Goal: Task Accomplishment & Management: Use online tool/utility

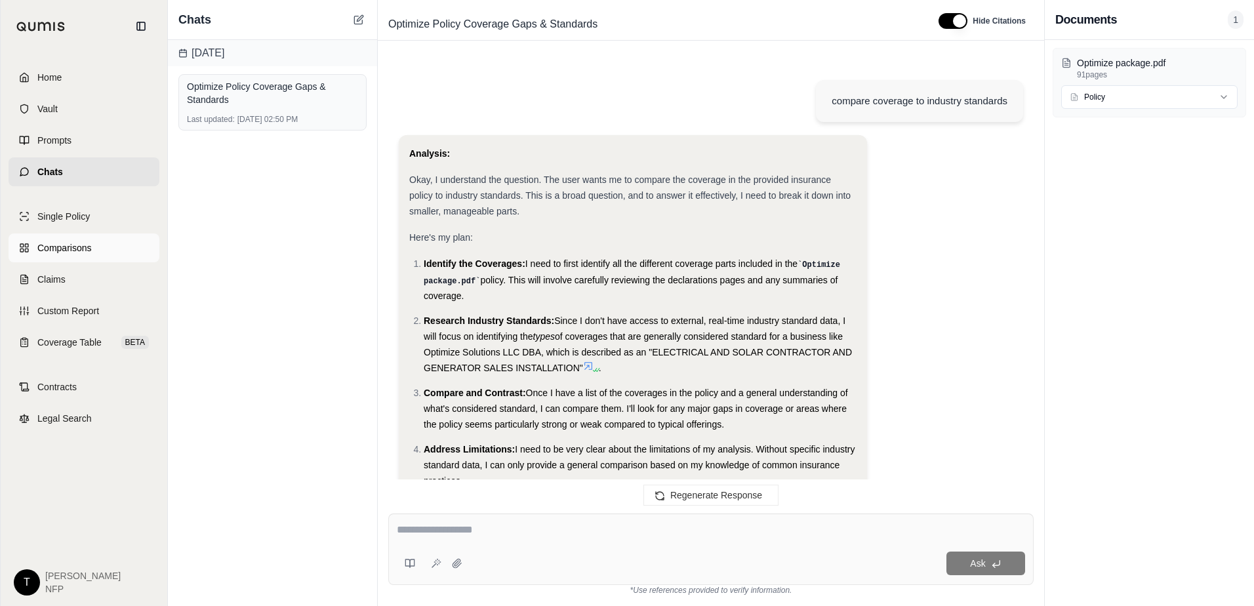
scroll to position [4566, 0]
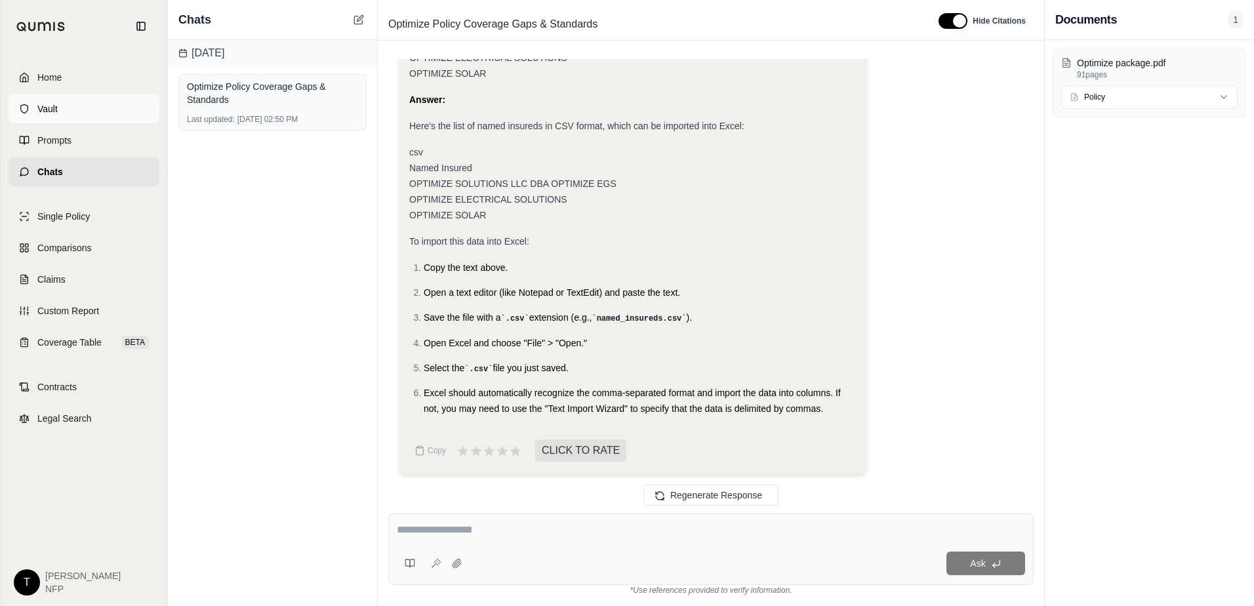
click at [56, 106] on span "Vault" at bounding box center [47, 108] width 20 height 13
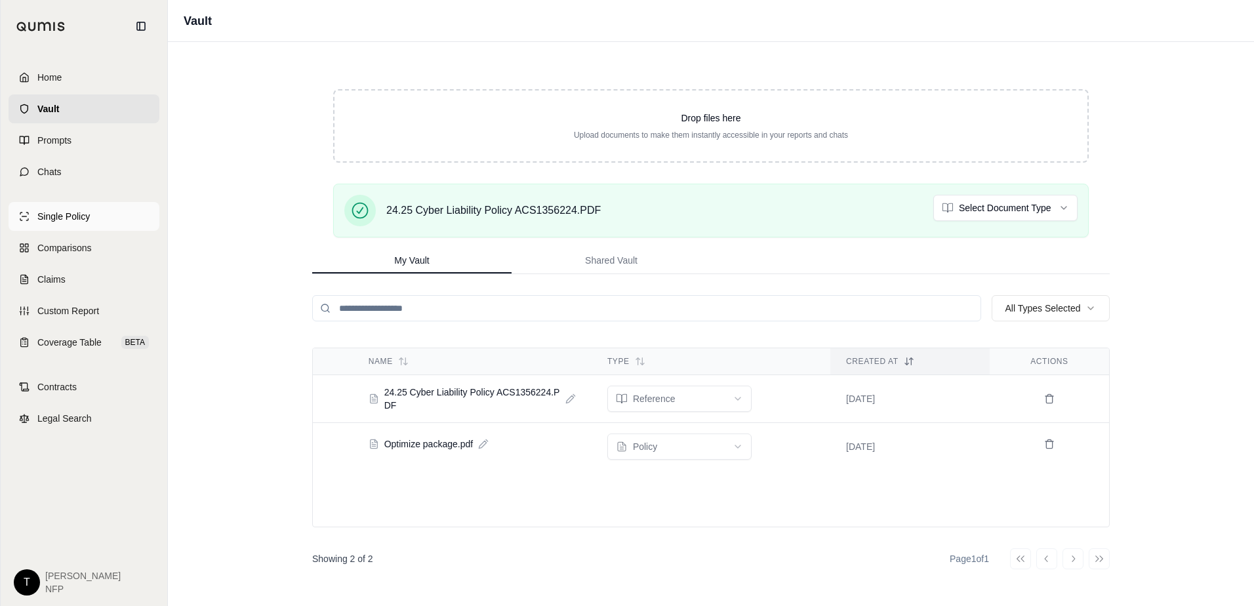
click at [72, 220] on span "Single Policy" at bounding box center [63, 216] width 52 height 13
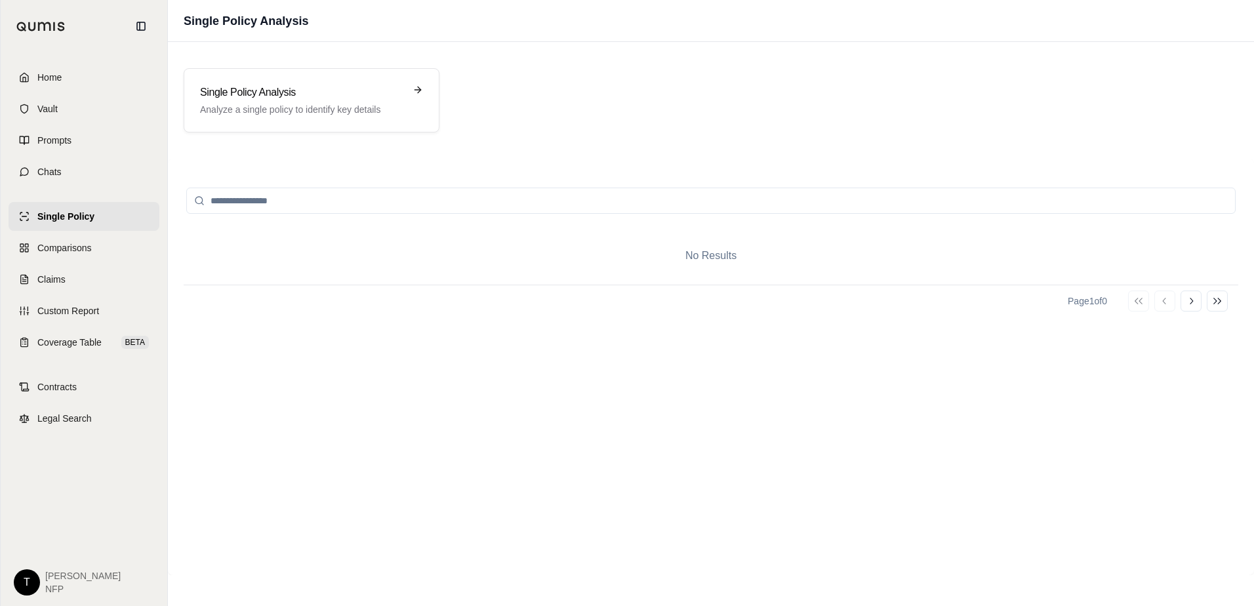
click at [422, 208] on input "search" at bounding box center [711, 201] width 1050 height 26
type input "*"
click at [371, 104] on p "Analyze a single policy to identify key details" at bounding box center [302, 109] width 205 height 13
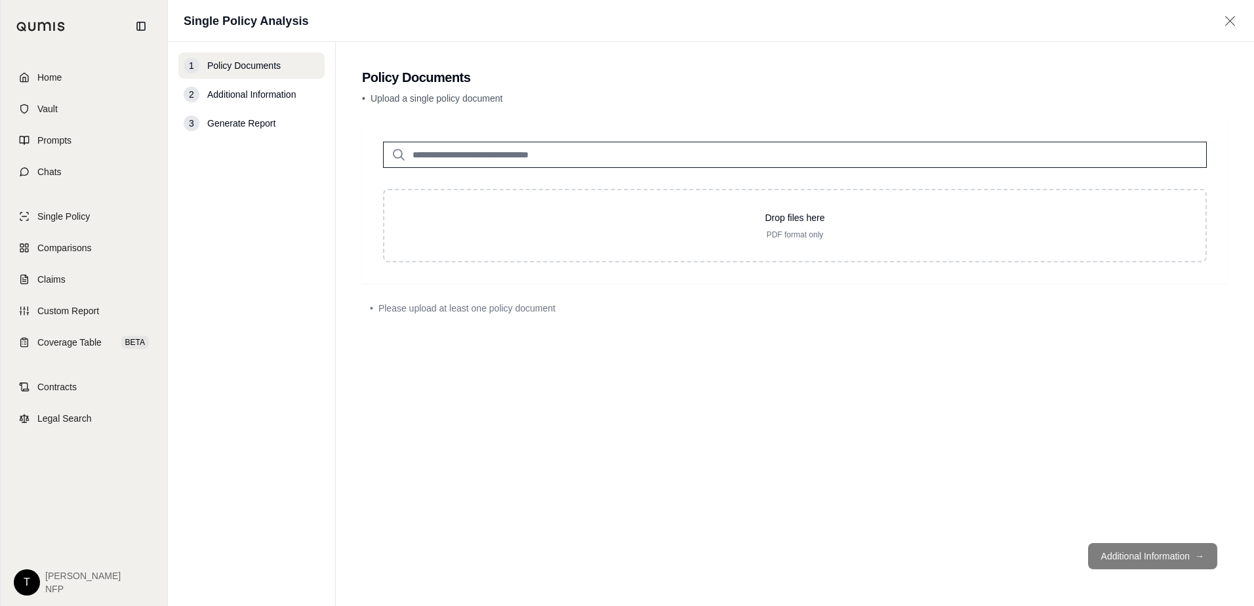
click at [603, 152] on input "search" at bounding box center [795, 155] width 824 height 26
type input "*"
click at [52, 115] on span "Vault" at bounding box center [47, 108] width 20 height 13
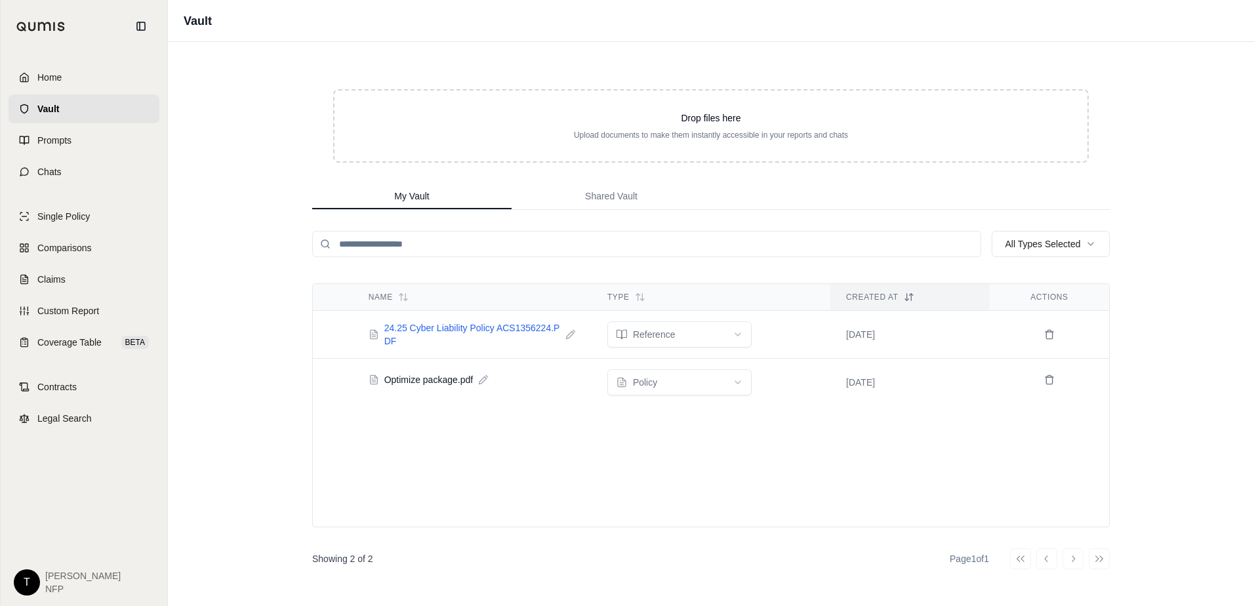
click at [474, 325] on span "24.25 Cyber Liability Policy ACS1356224.PDF" at bounding box center [472, 334] width 176 height 26
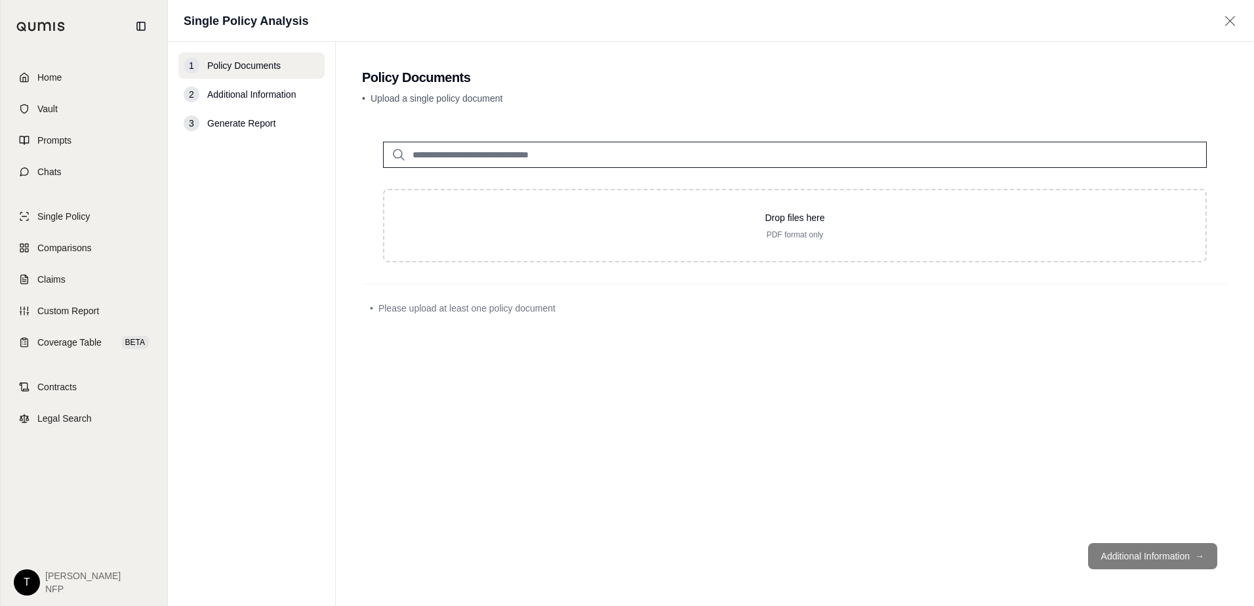
click at [426, 157] on input "search" at bounding box center [795, 155] width 824 height 26
type input "*"
click at [41, 111] on span "Vault" at bounding box center [47, 108] width 20 height 13
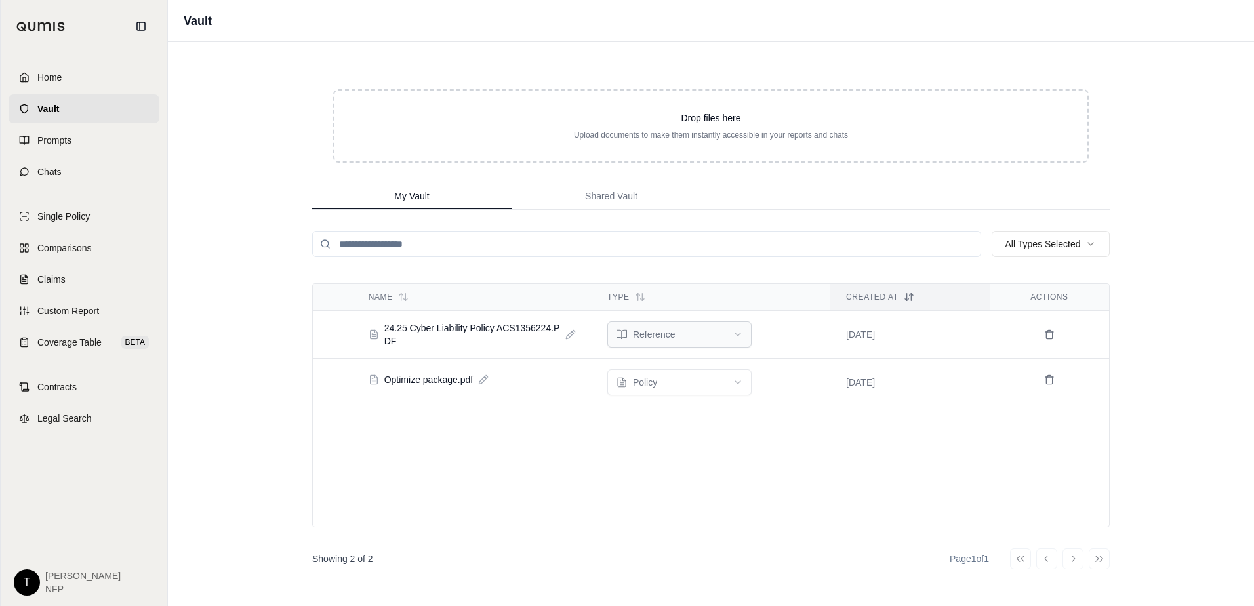
click at [707, 335] on html "Home Vault Prompts Chats Single Policy Comparisons Claims Custom Report Coverag…" at bounding box center [627, 303] width 1254 height 606
click at [487, 333] on span "24.25 Cyber Liability Policy ACS1356224.PDF" at bounding box center [472, 334] width 176 height 26
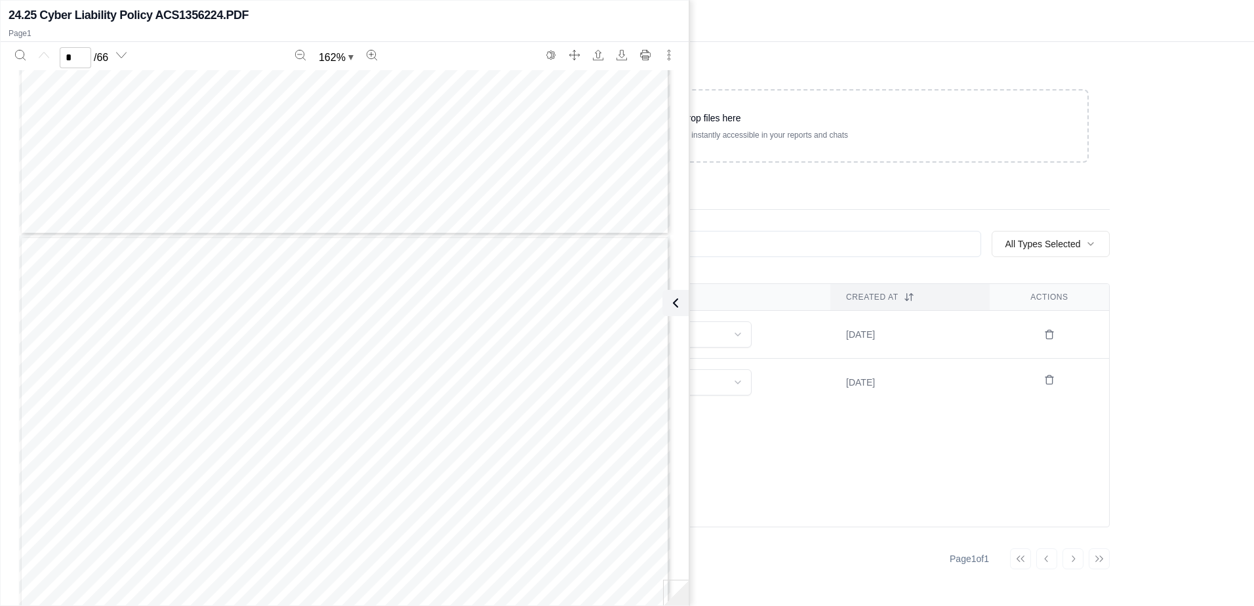
type input "*"
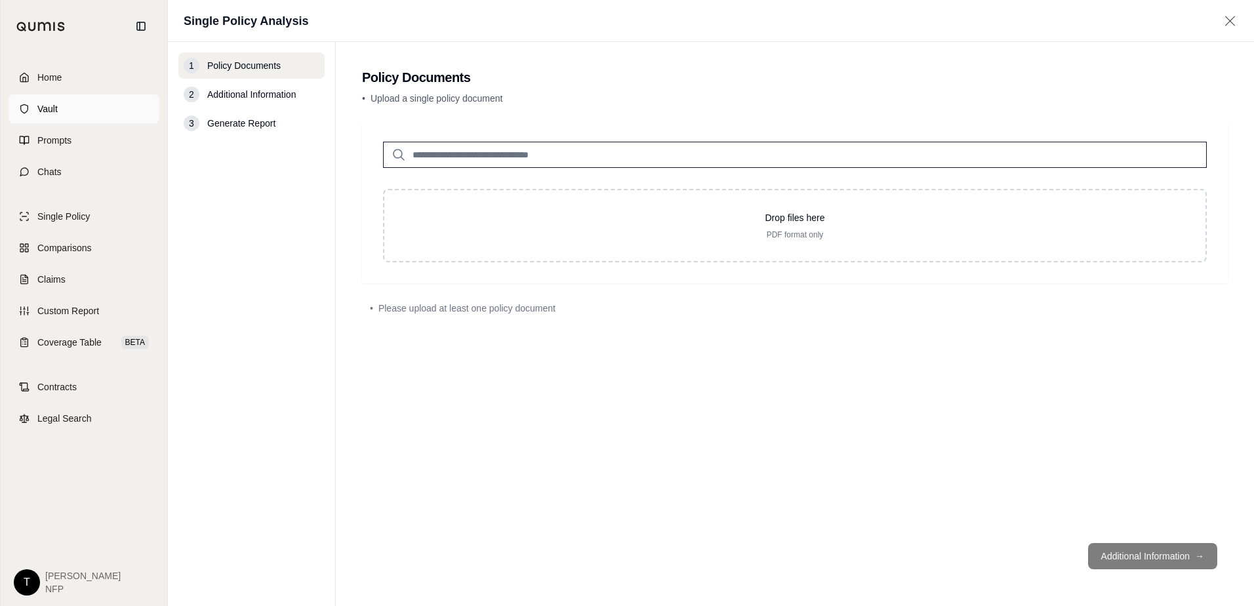
click at [38, 103] on span "Vault" at bounding box center [47, 108] width 20 height 13
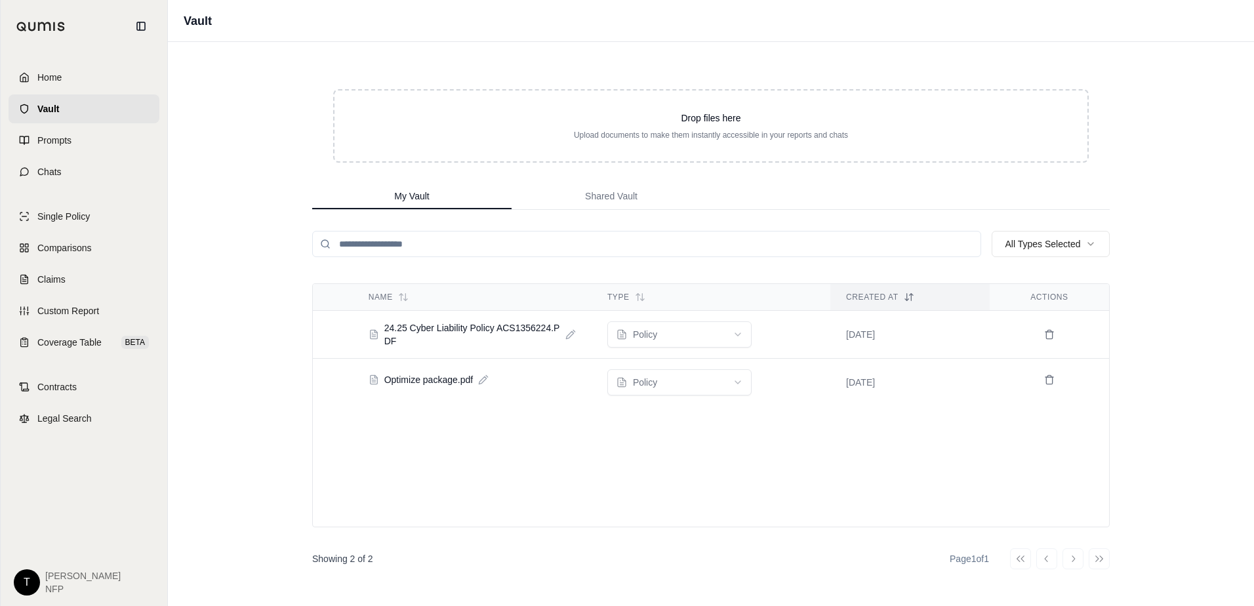
drag, startPoint x: 486, startPoint y: 331, endPoint x: 251, endPoint y: 277, distance: 241.7
click at [251, 277] on div "Vault Drop files here Upload documents to make them instantly accessible in you…" at bounding box center [711, 303] width 1086 height 606
click at [568, 337] on icon at bounding box center [570, 334] width 10 height 10
type input "*"
type input "**********"
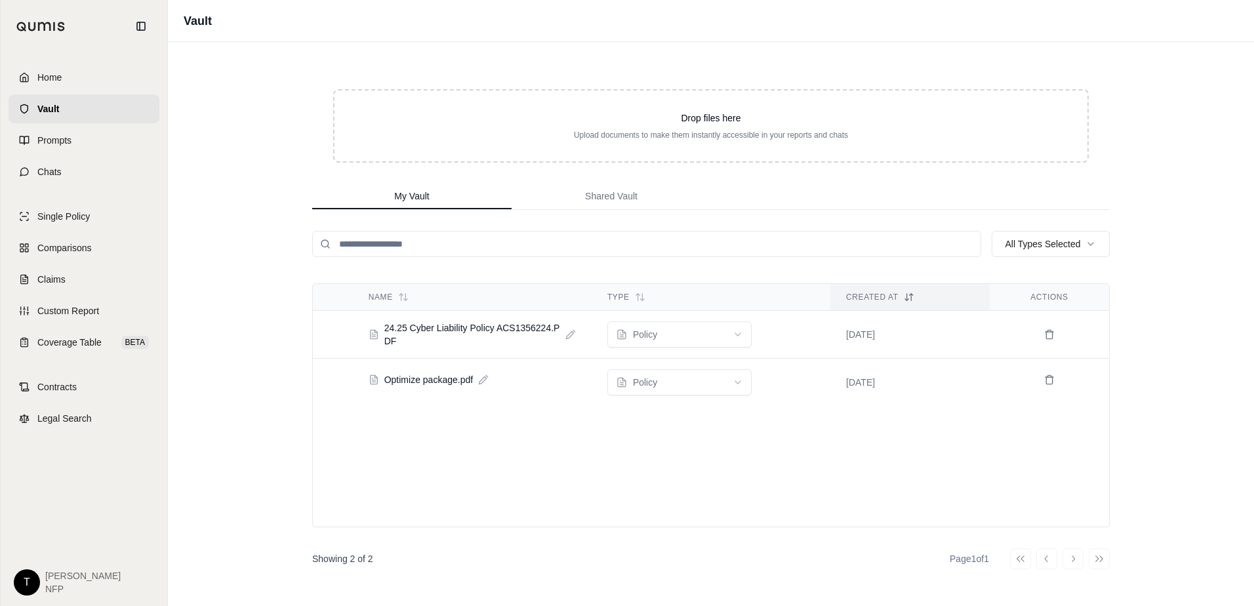
click at [274, 307] on div "Vault Drop files here Upload documents to make them instantly accessible in you…" at bounding box center [711, 303] width 1086 height 606
click at [66, 218] on span "Single Policy" at bounding box center [63, 216] width 52 height 13
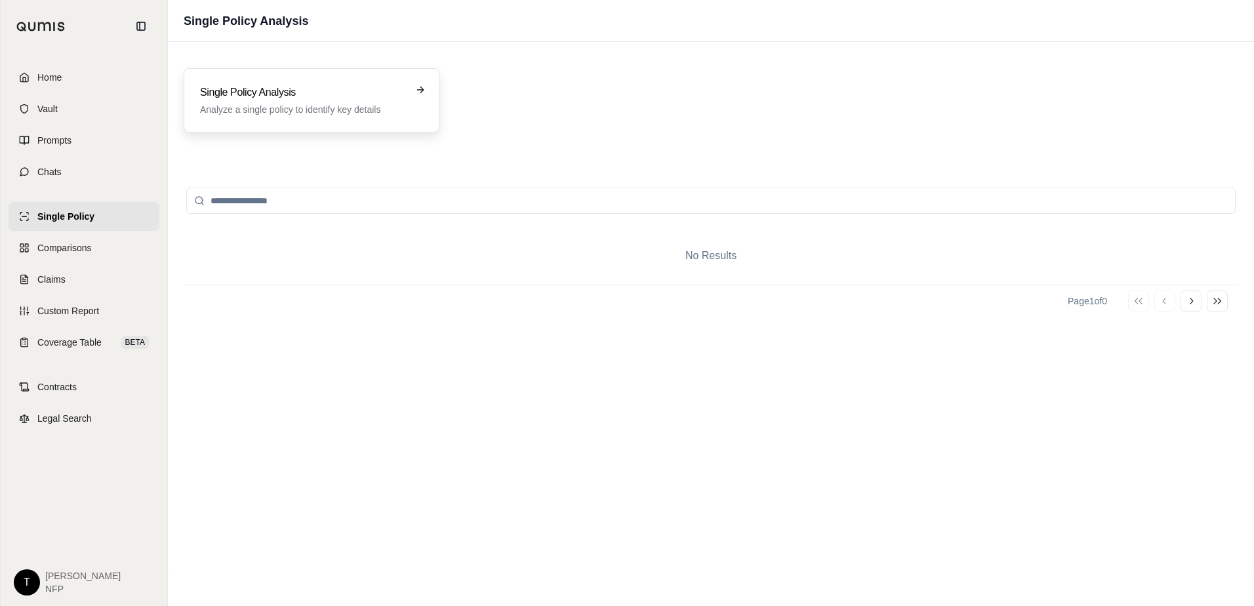
click at [321, 92] on h3 "Single Policy Analysis" at bounding box center [302, 93] width 205 height 16
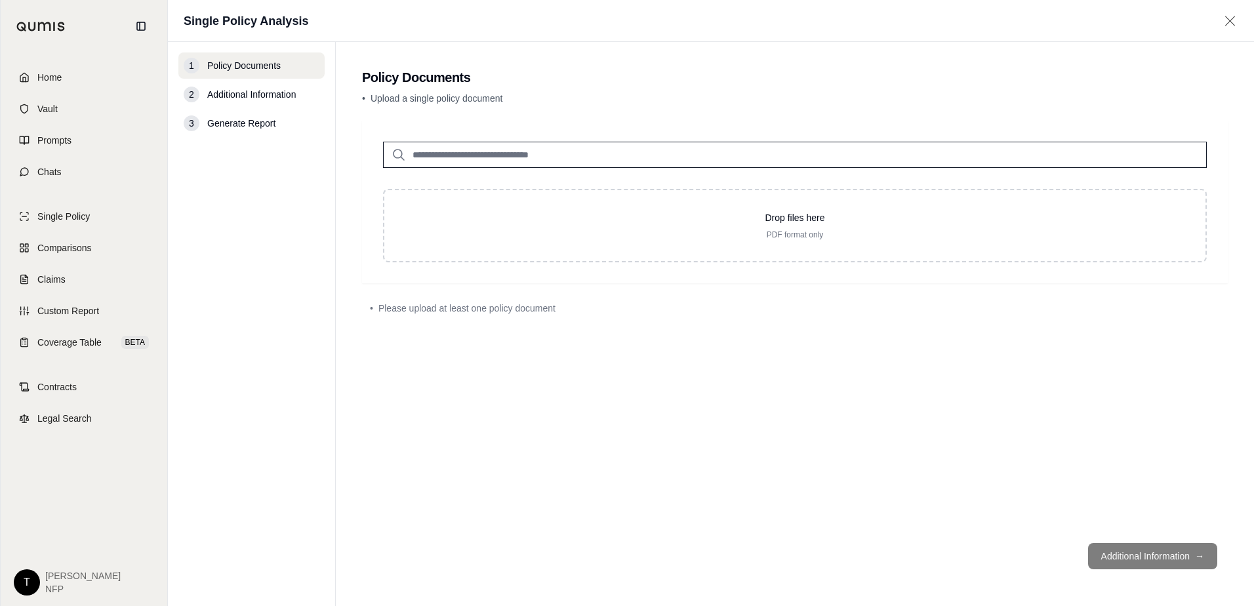
click at [476, 155] on input "search" at bounding box center [795, 155] width 824 height 26
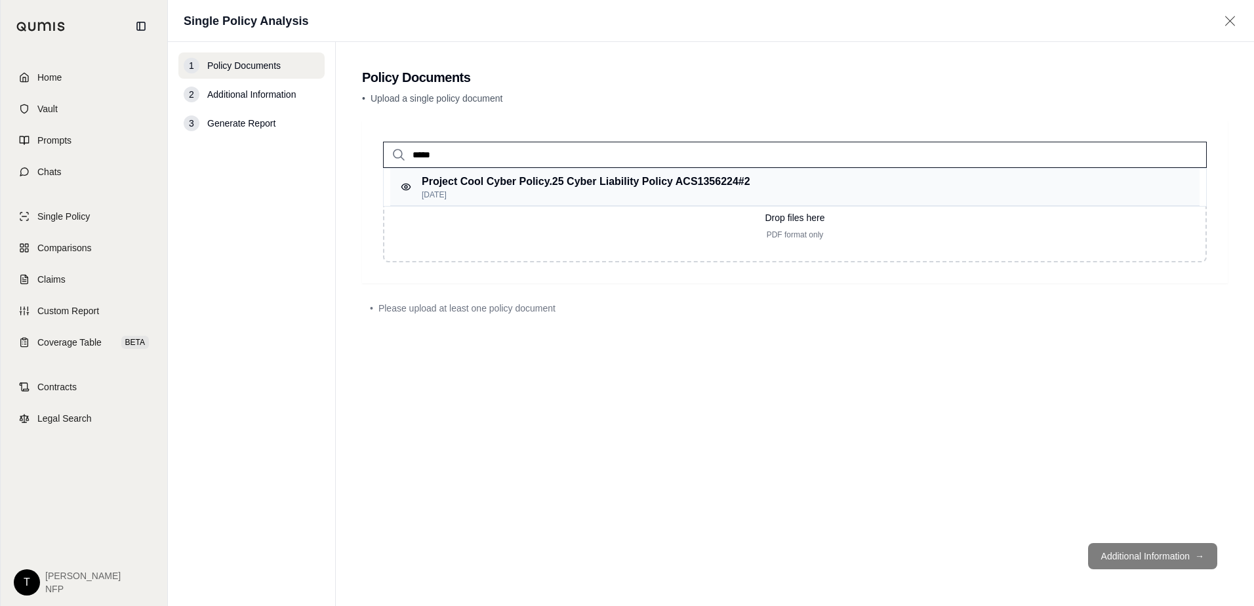
type input "*****"
click at [483, 180] on p "Project Cool Cyber Policy.25 Cyber Liability Policy ACS1356224 #2" at bounding box center [586, 182] width 329 height 16
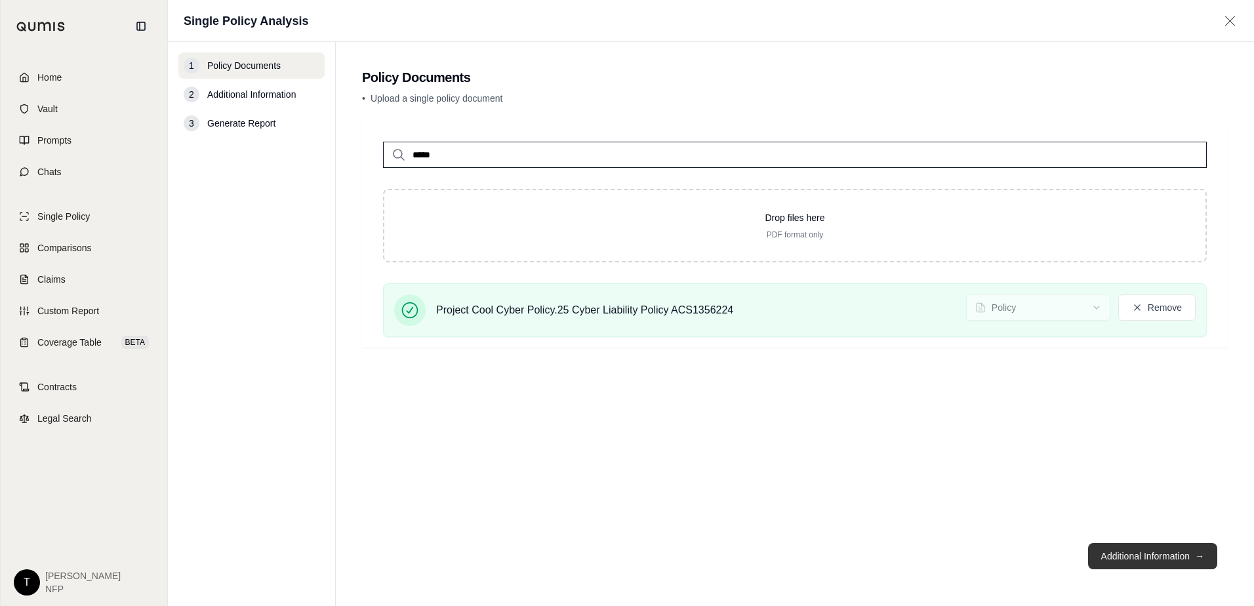
click at [1122, 562] on button "Additional Information →" at bounding box center [1152, 556] width 129 height 26
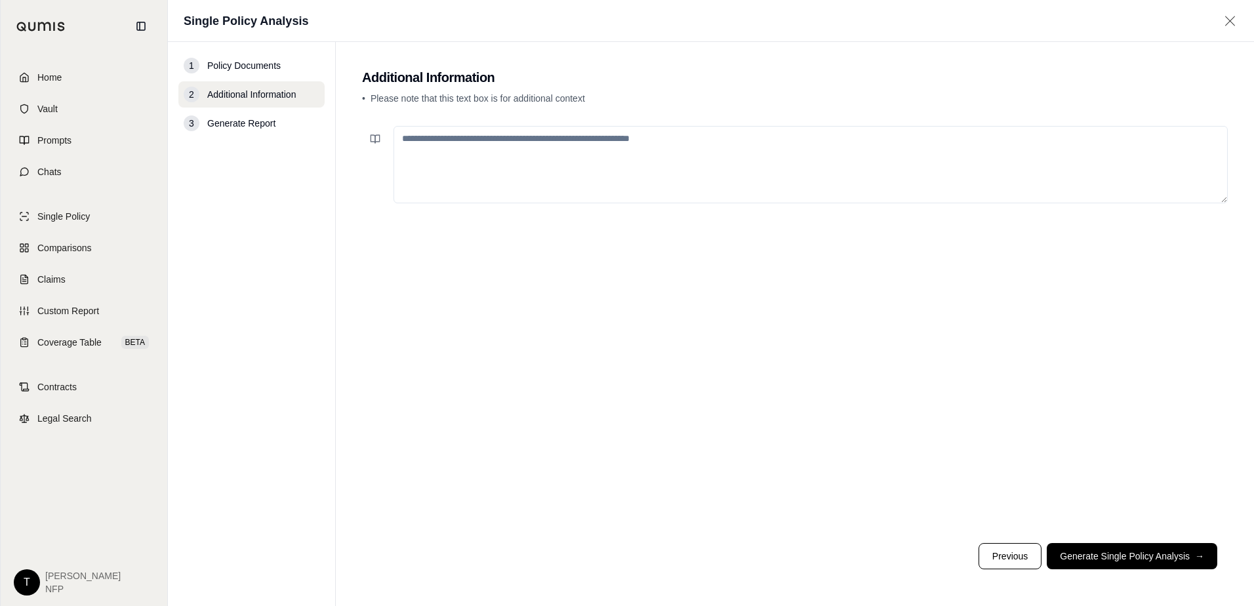
click at [456, 144] on textarea at bounding box center [811, 164] width 834 height 77
type textarea "**********"
click at [1121, 554] on button "Generate Single Policy Analysis →" at bounding box center [1132, 556] width 171 height 26
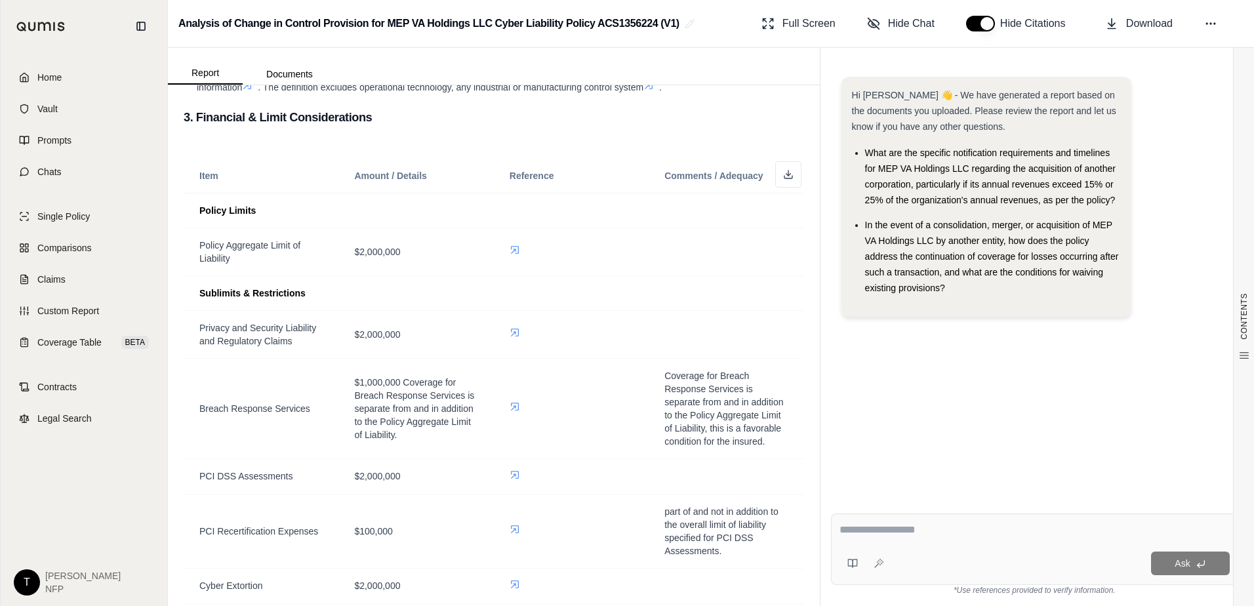
scroll to position [1050, 0]
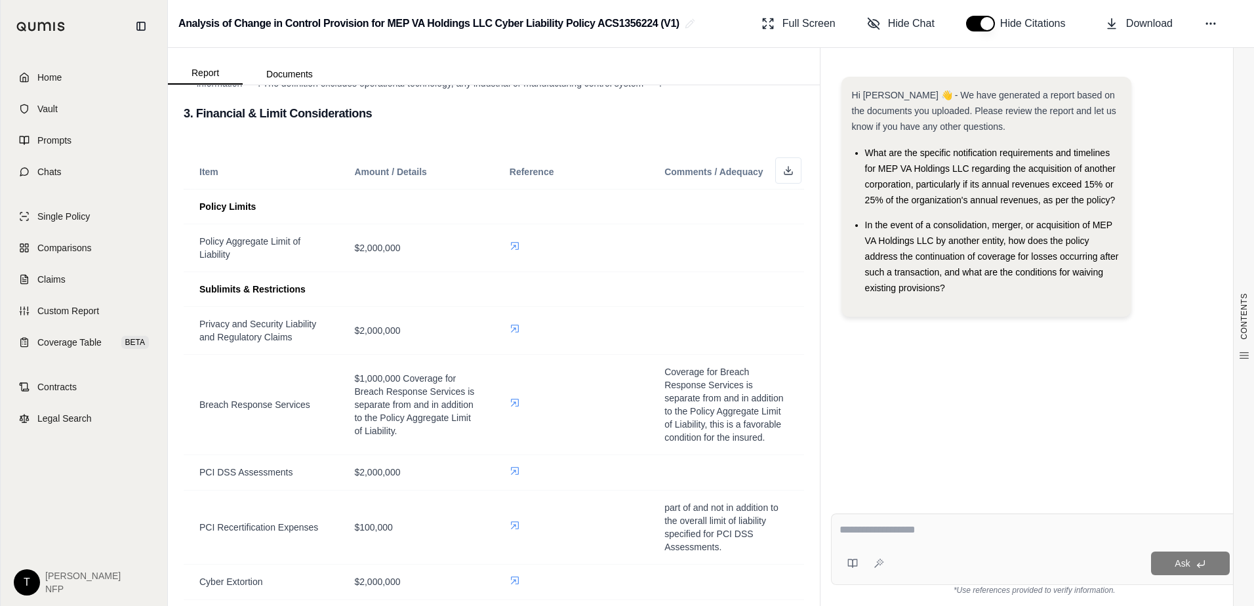
click at [897, 535] on textarea at bounding box center [1035, 530] width 390 height 16
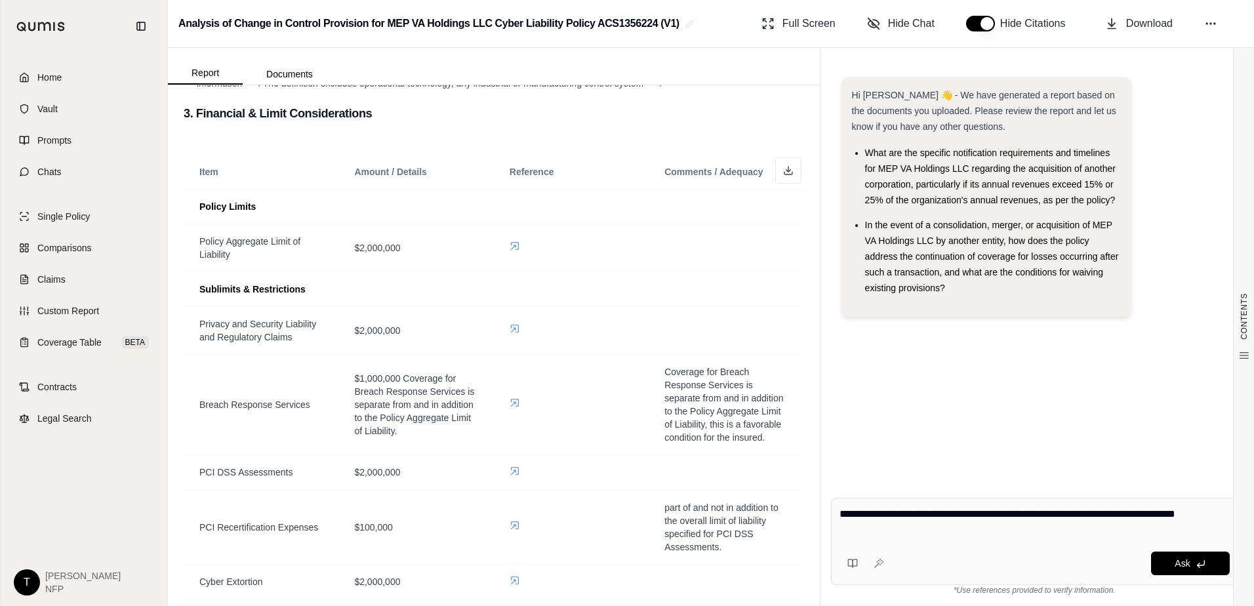
type textarea "**********"
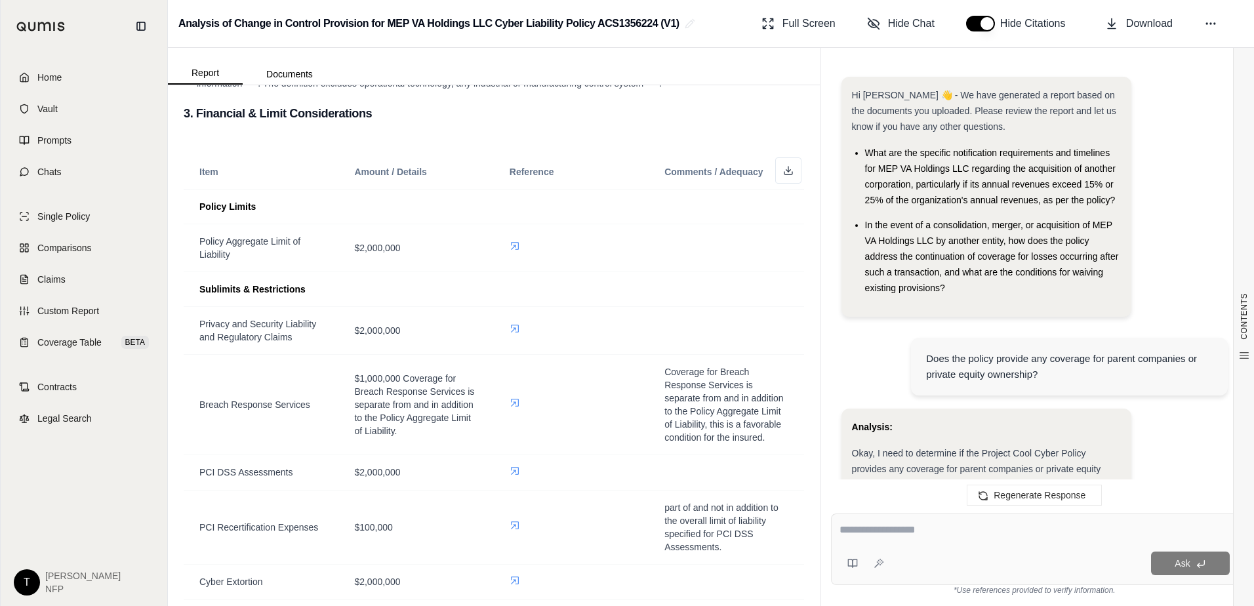
scroll to position [2689, 0]
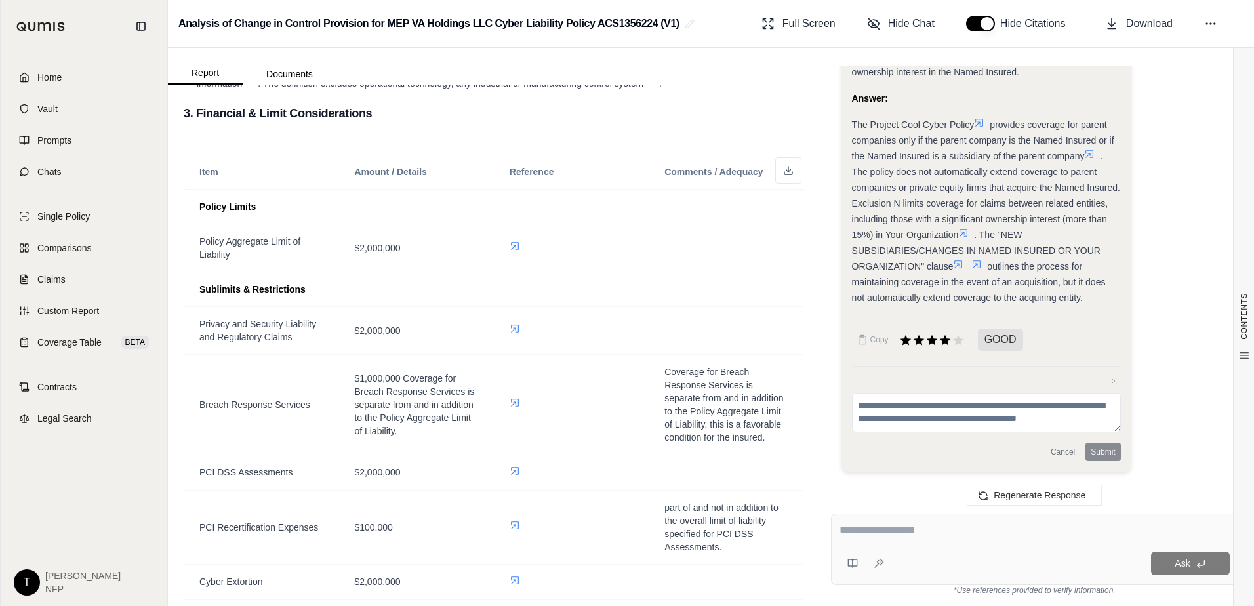
click at [886, 533] on textarea at bounding box center [1035, 530] width 390 height 16
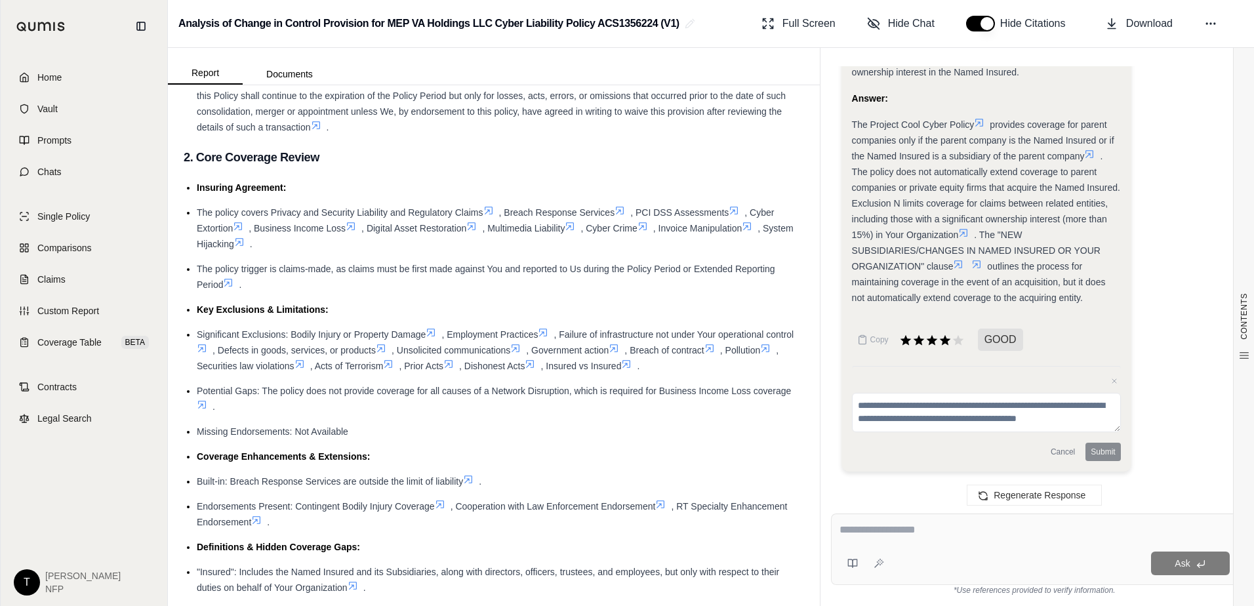
scroll to position [459, 0]
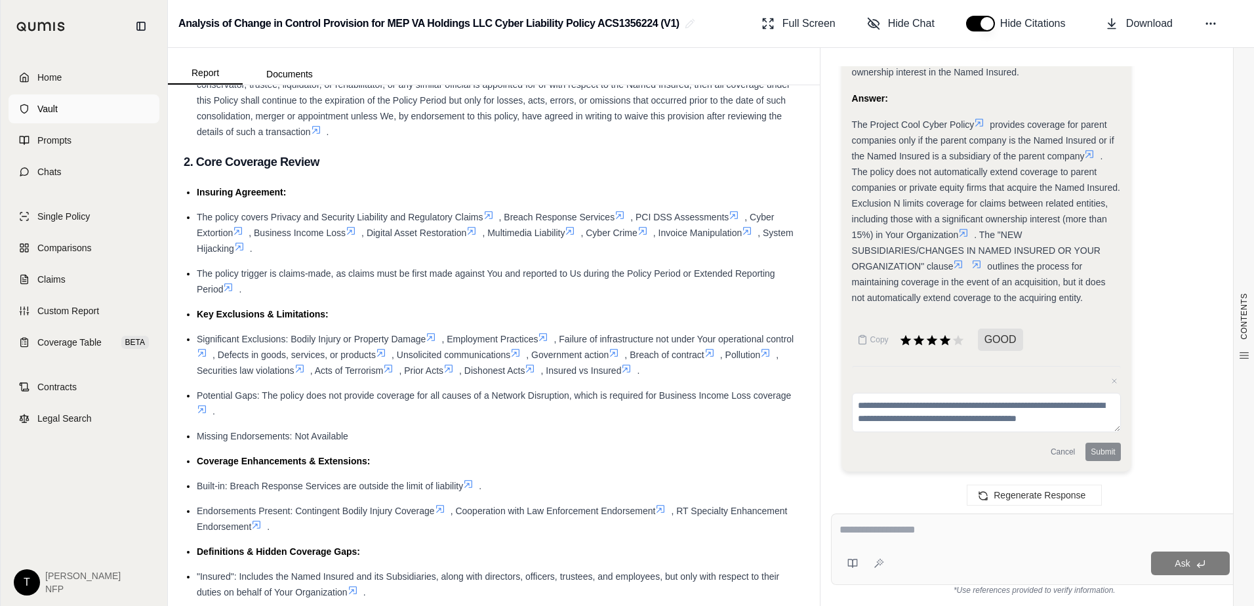
click at [54, 102] on link "Vault" at bounding box center [84, 108] width 151 height 29
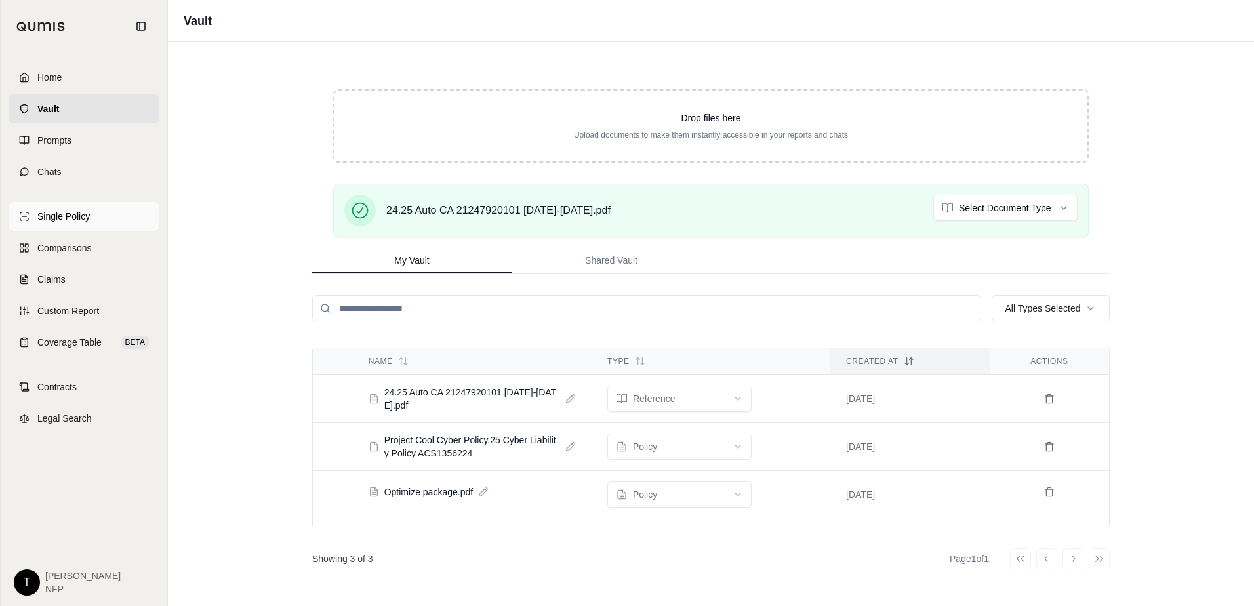
click at [79, 216] on span "Single Policy" at bounding box center [63, 216] width 52 height 13
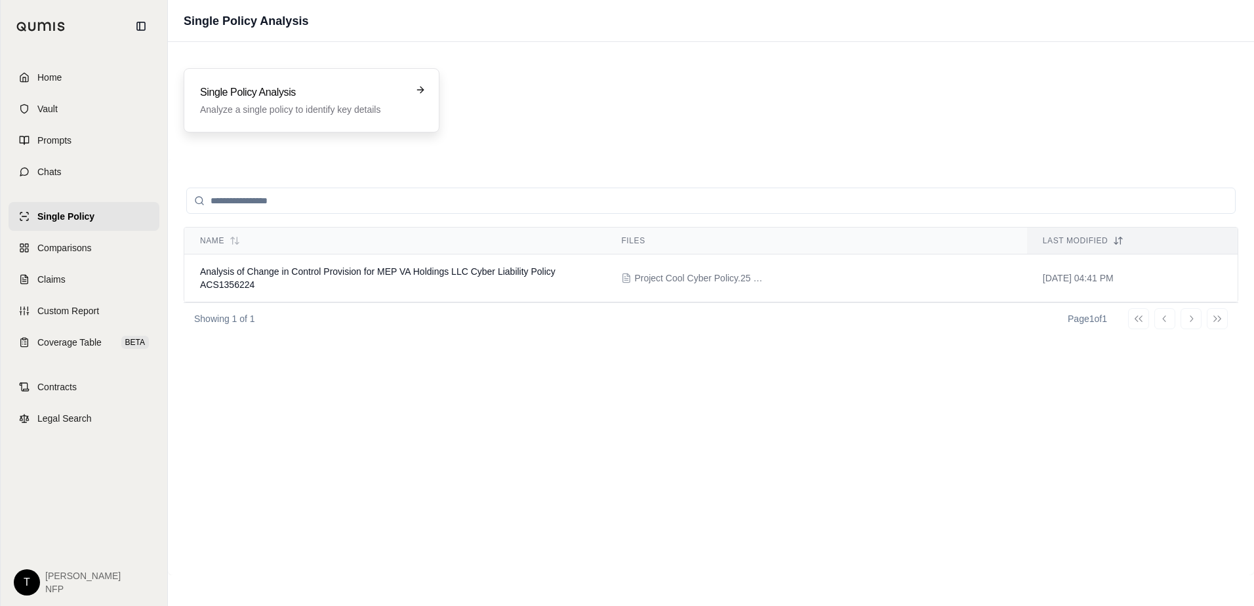
click at [322, 110] on p "Analyze a single policy to identify key details" at bounding box center [302, 109] width 205 height 13
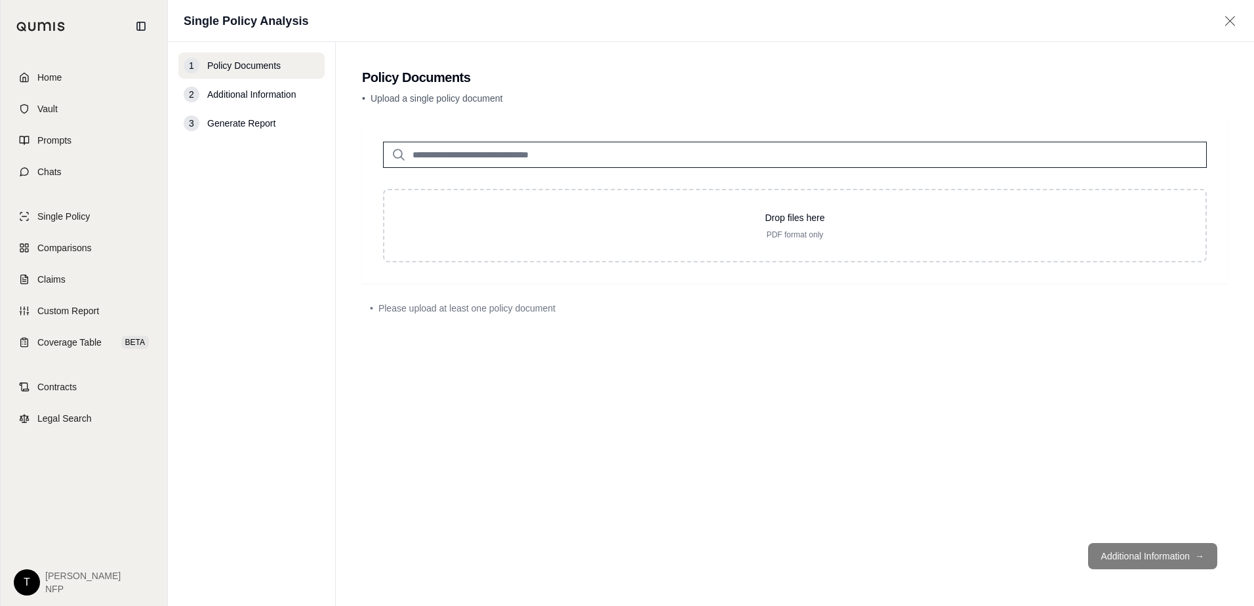
click at [474, 157] on input "search" at bounding box center [795, 155] width 824 height 26
type input "***"
click at [226, 337] on nav "1 Policy Documents 2 Additional Information 3 Generate Report" at bounding box center [252, 324] width 168 height 564
click at [436, 152] on input "***" at bounding box center [795, 155] width 824 height 26
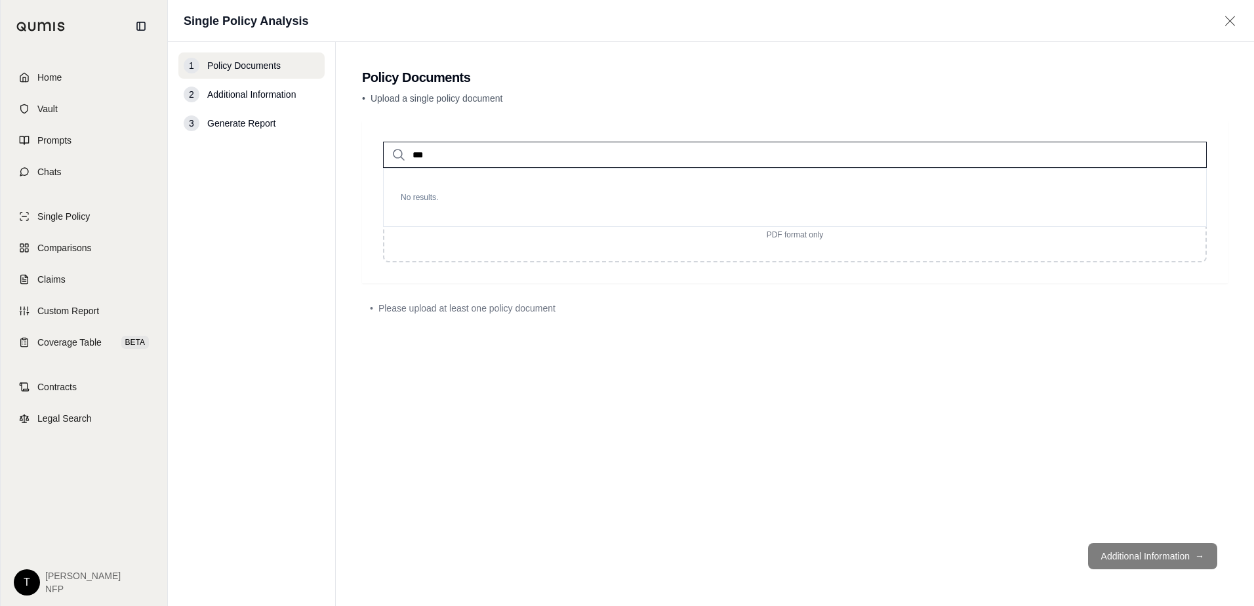
click at [436, 152] on input "***" at bounding box center [795, 155] width 824 height 26
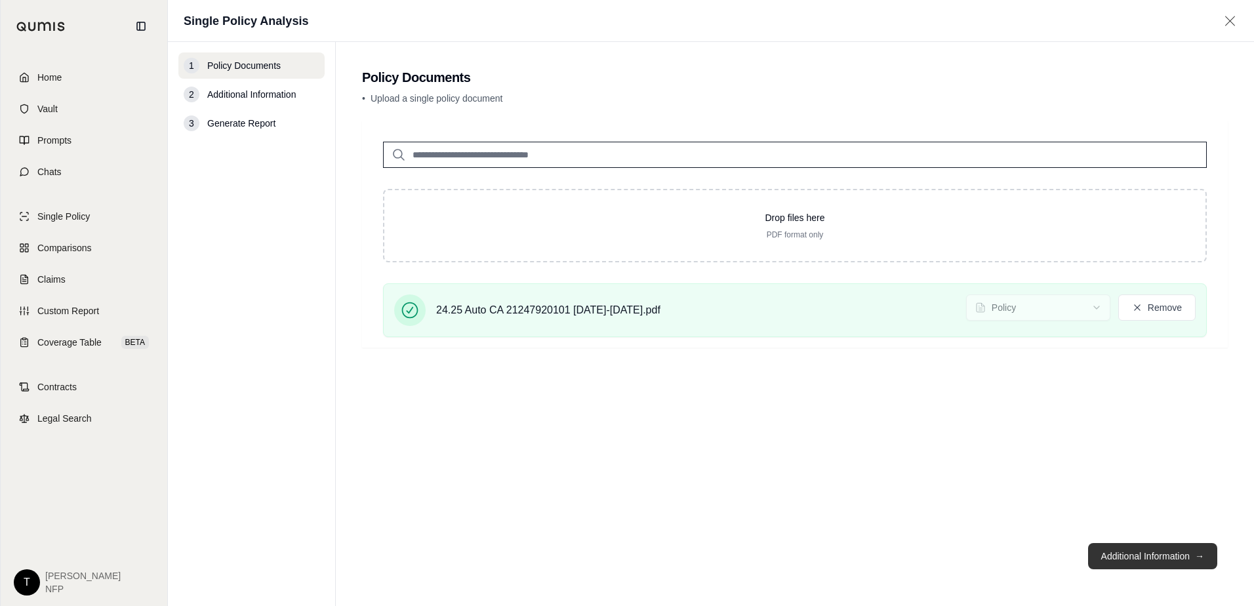
click at [1185, 563] on button "Additional Information →" at bounding box center [1152, 556] width 129 height 26
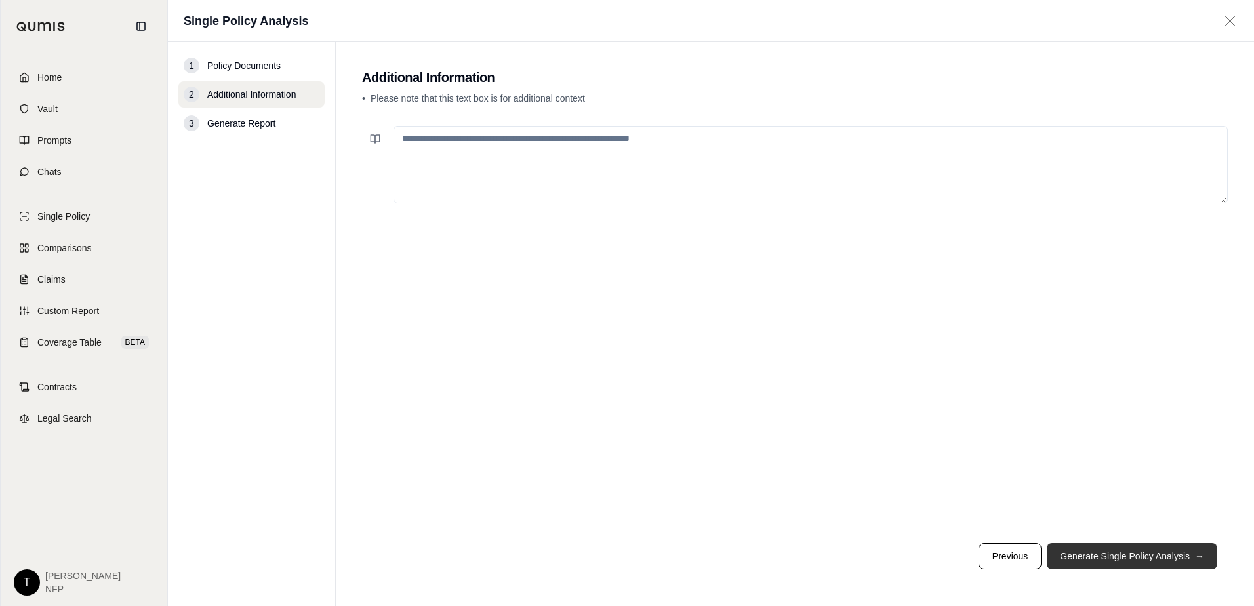
click at [1095, 554] on button "Generate Single Policy Analysis →" at bounding box center [1132, 556] width 171 height 26
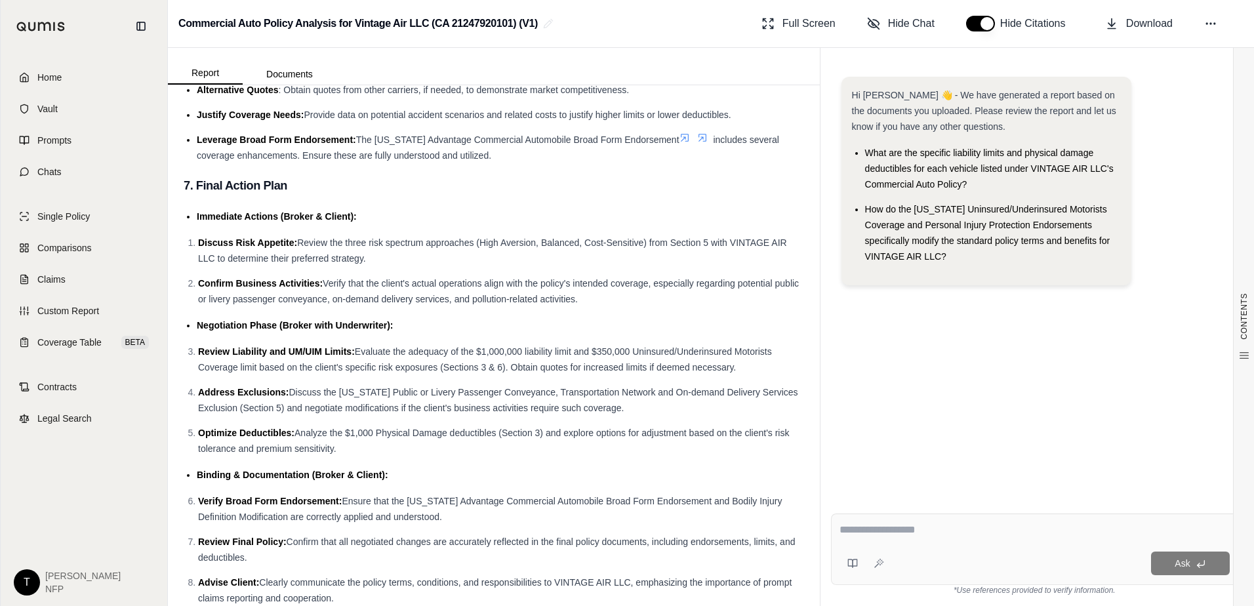
scroll to position [3314, 0]
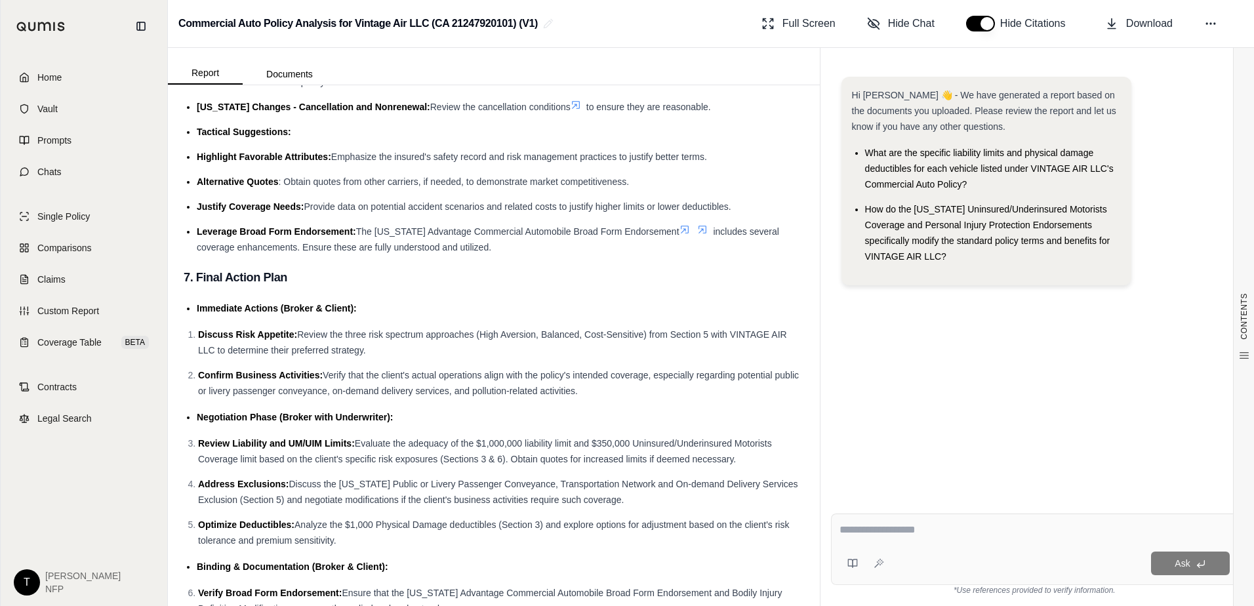
click at [891, 533] on textarea at bounding box center [1035, 530] width 390 height 16
type textarea "**********"
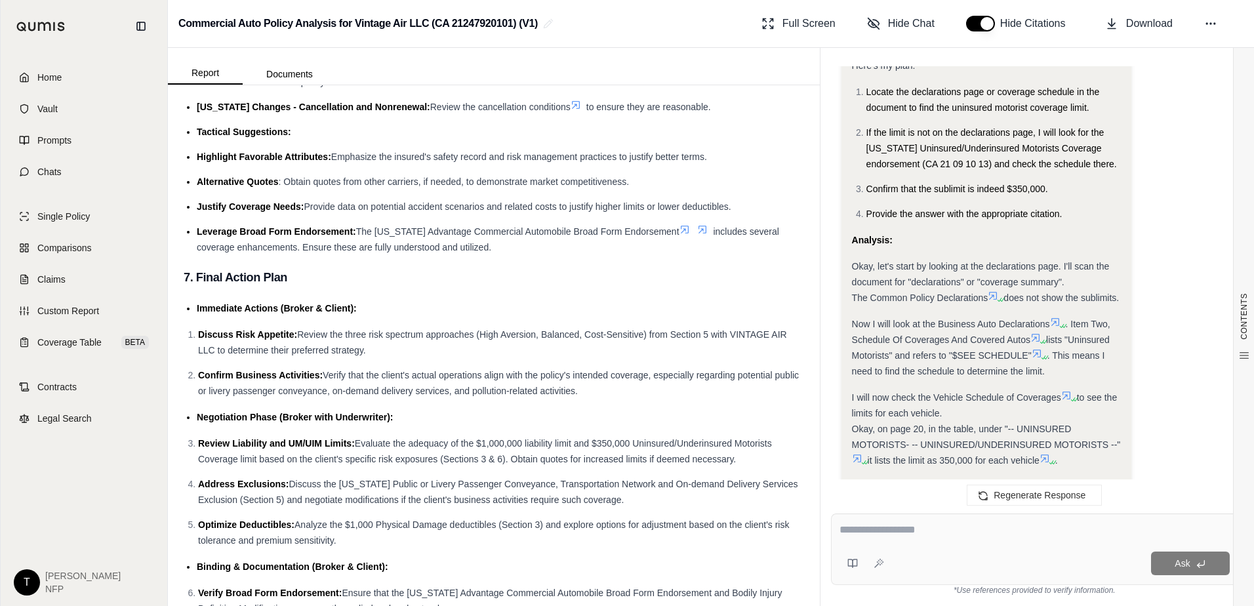
scroll to position [505, 0]
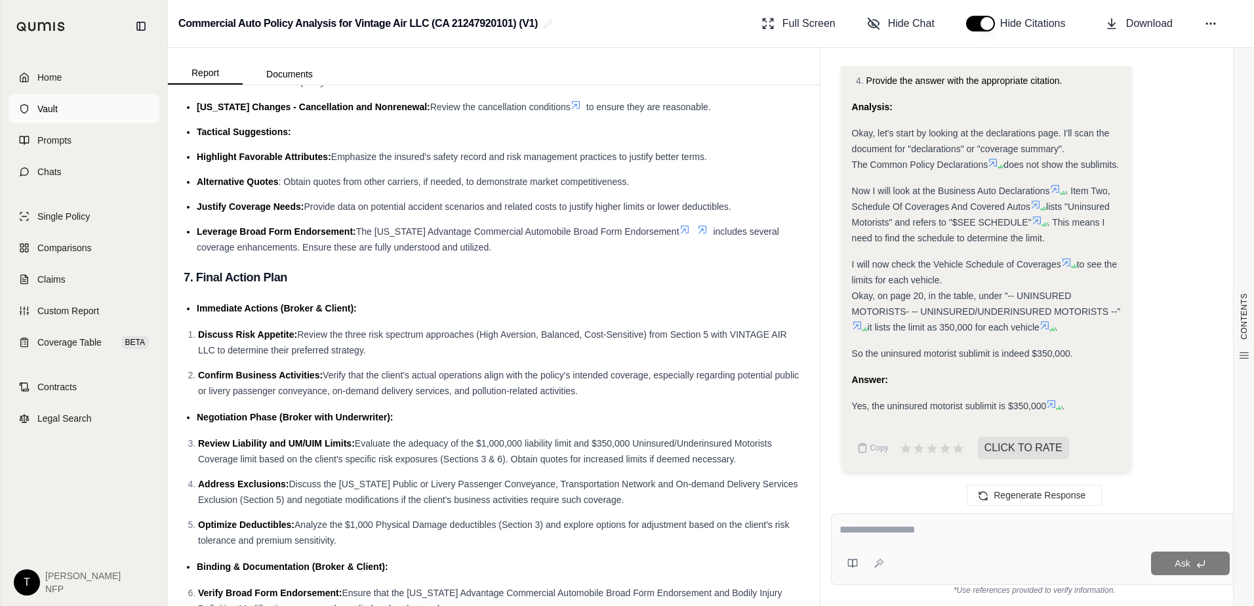
click at [54, 112] on span "Vault" at bounding box center [47, 108] width 20 height 13
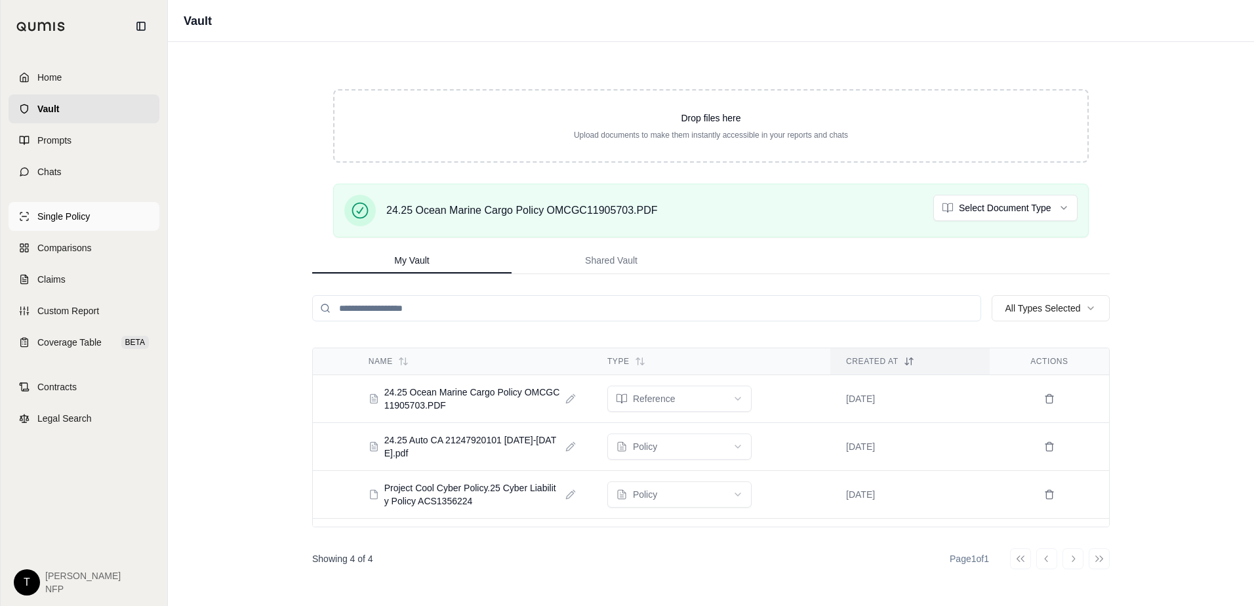
click at [53, 215] on span "Single Policy" at bounding box center [63, 216] width 52 height 13
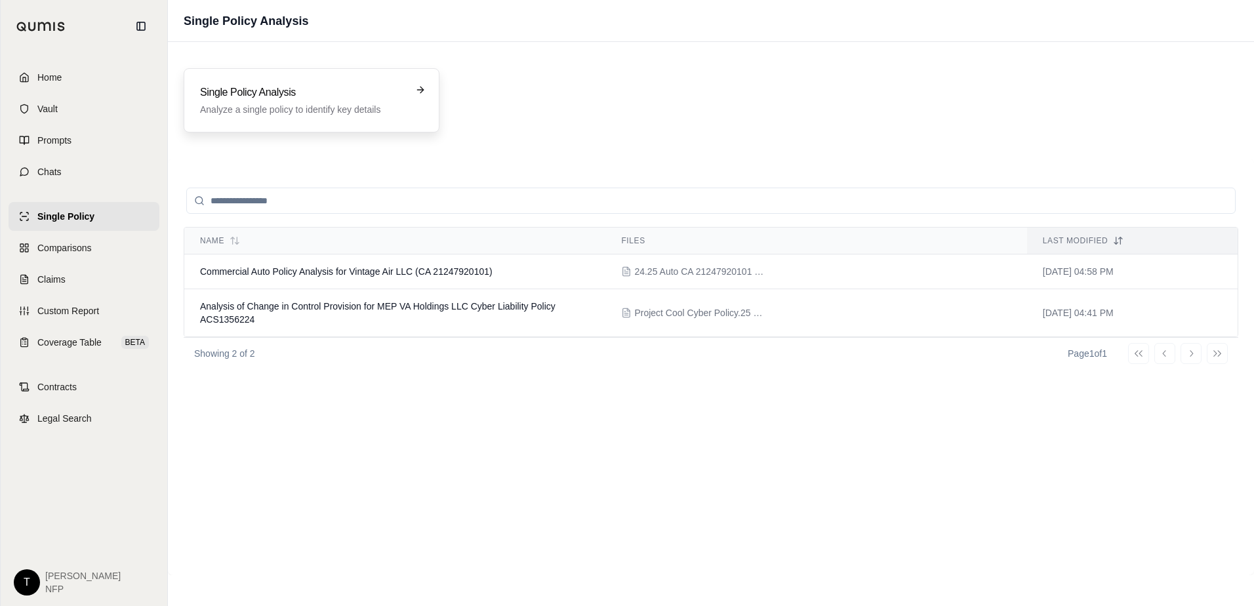
click at [312, 93] on h3 "Single Policy Analysis" at bounding box center [302, 93] width 205 height 16
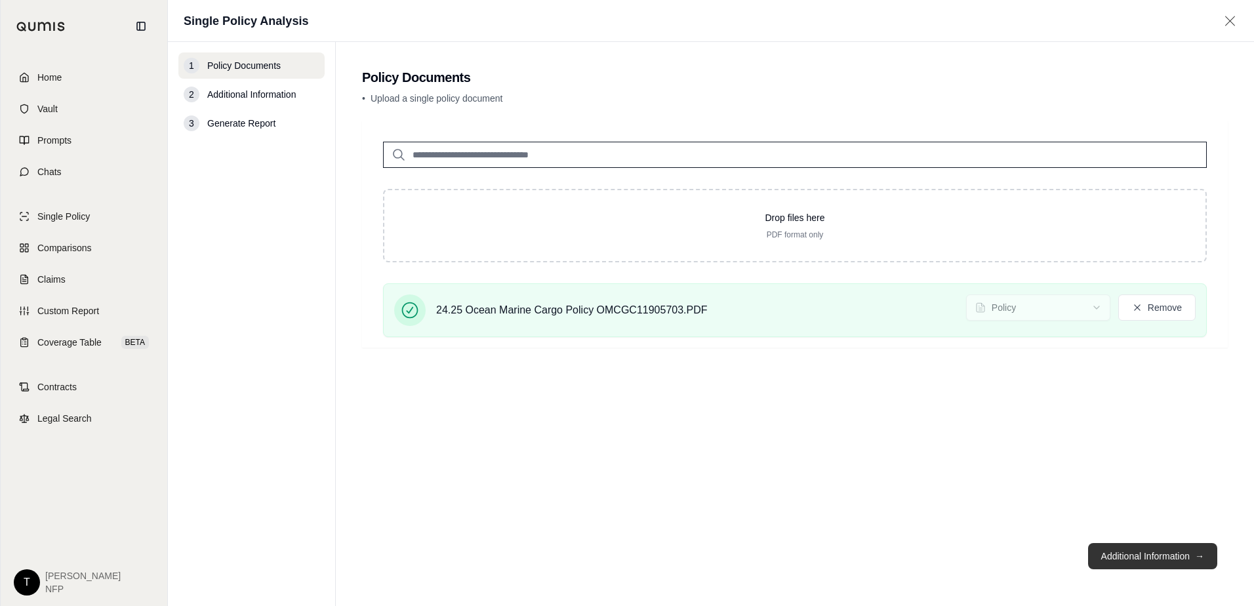
click at [1161, 552] on button "Additional Information →" at bounding box center [1152, 556] width 129 height 26
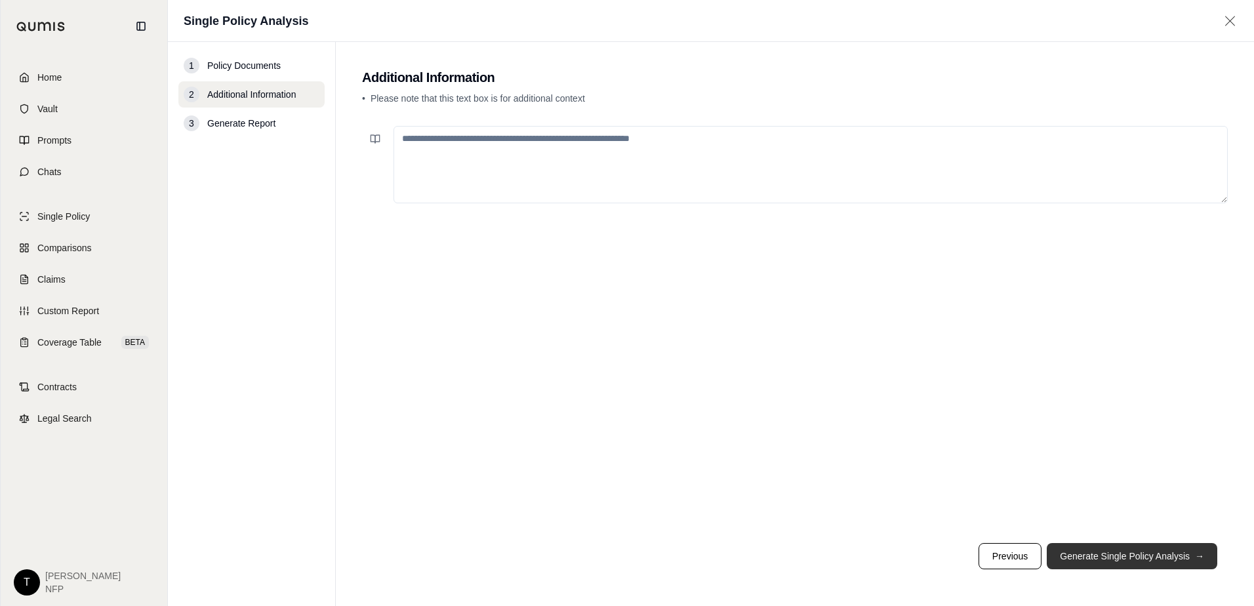
click at [1081, 556] on button "Generate Single Policy Analysis →" at bounding box center [1132, 556] width 171 height 26
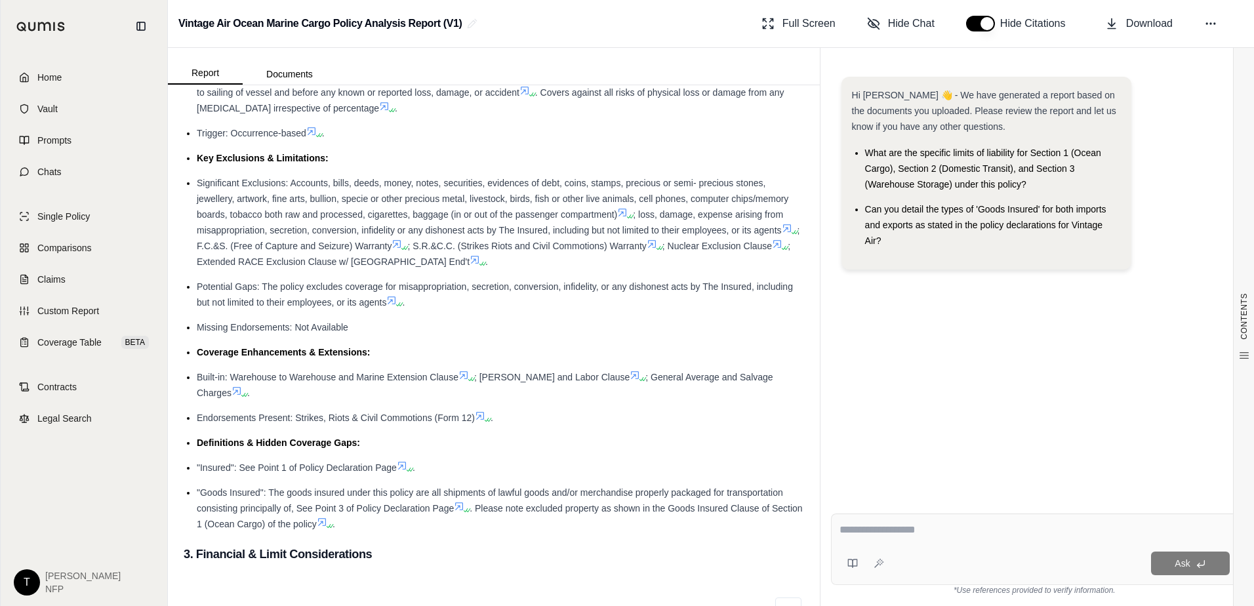
scroll to position [394, 0]
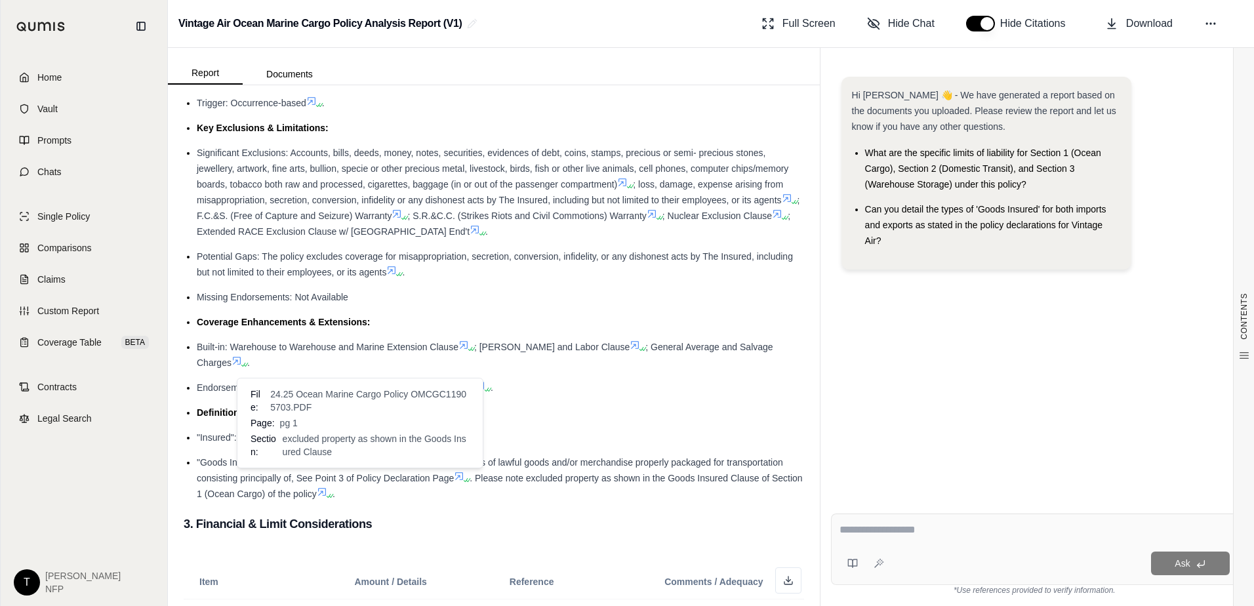
click at [327, 487] on icon at bounding box center [322, 492] width 10 height 10
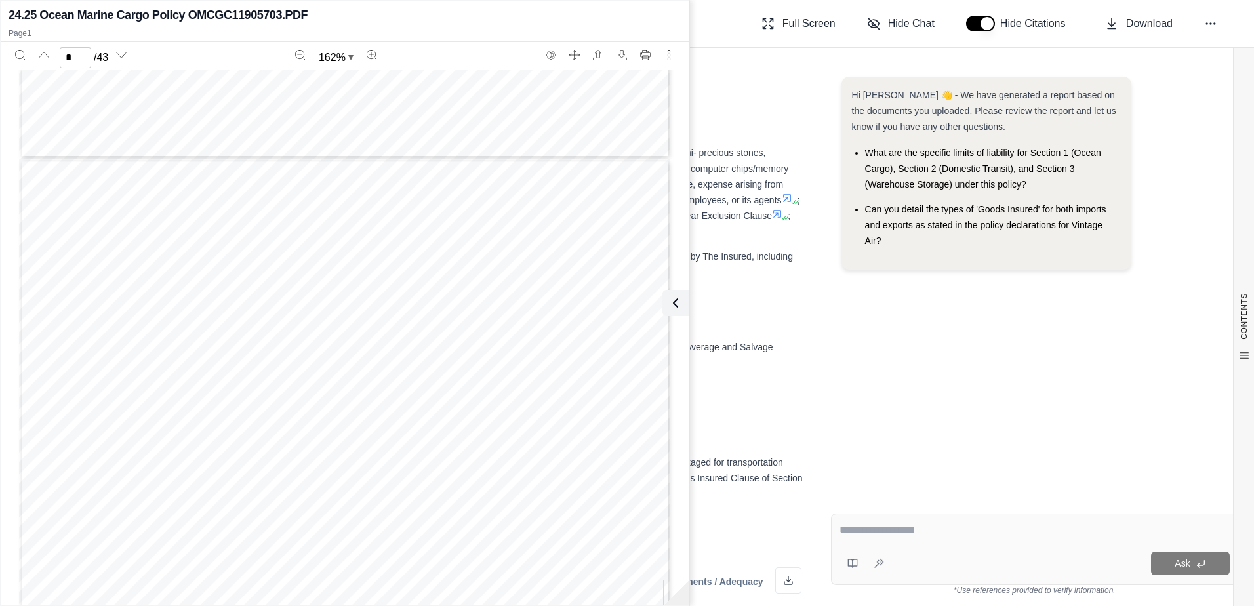
scroll to position [3411, 0]
type input "*"
click at [359, 16] on div "24.25 Ocean Marine Cargo Policy OMCGC11905703.PDF" at bounding box center [345, 15] width 672 height 18
click at [670, 55] on icon "More actions" at bounding box center [669, 55] width 2 height 10
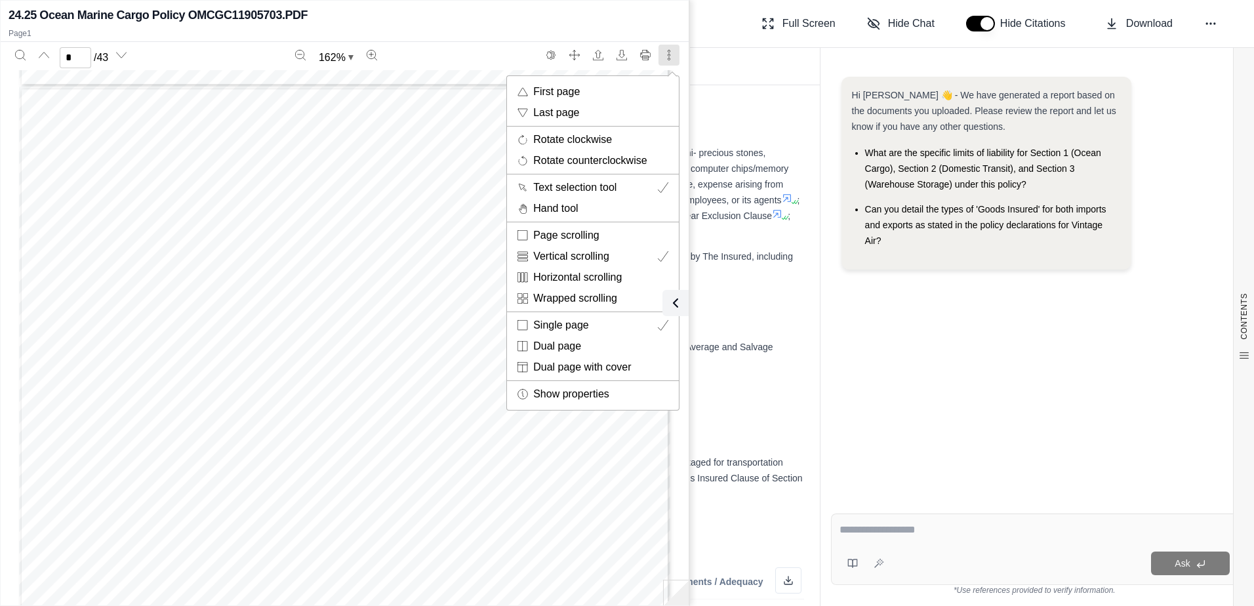
click at [732, 36] on div at bounding box center [627, 303] width 1254 height 606
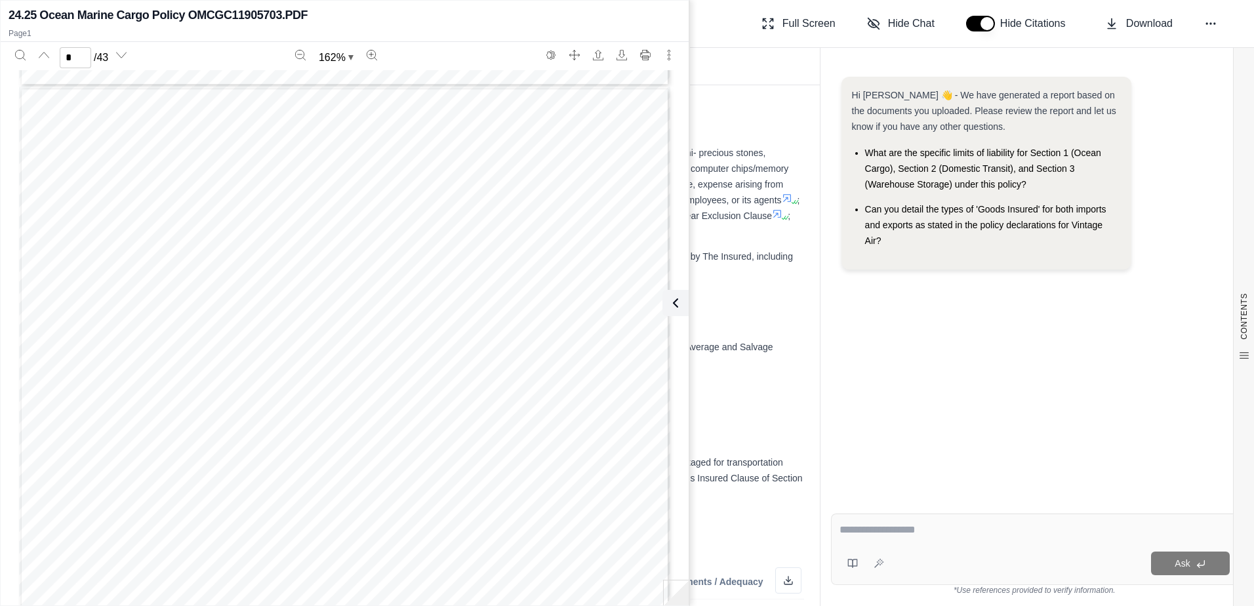
click at [732, 36] on div "Vintage Air Ocean Marine Cargo Policy Analysis Report (V1) Full Screen Hide Cha…" at bounding box center [711, 24] width 1086 height 48
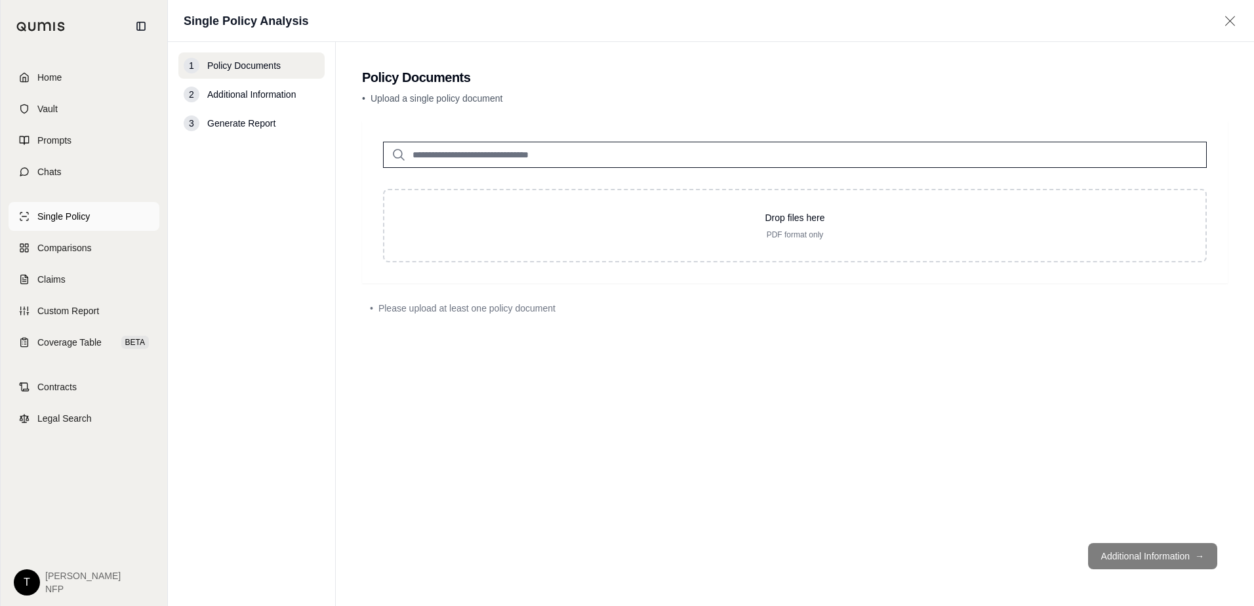
click at [78, 216] on span "Single Policy" at bounding box center [63, 216] width 52 height 13
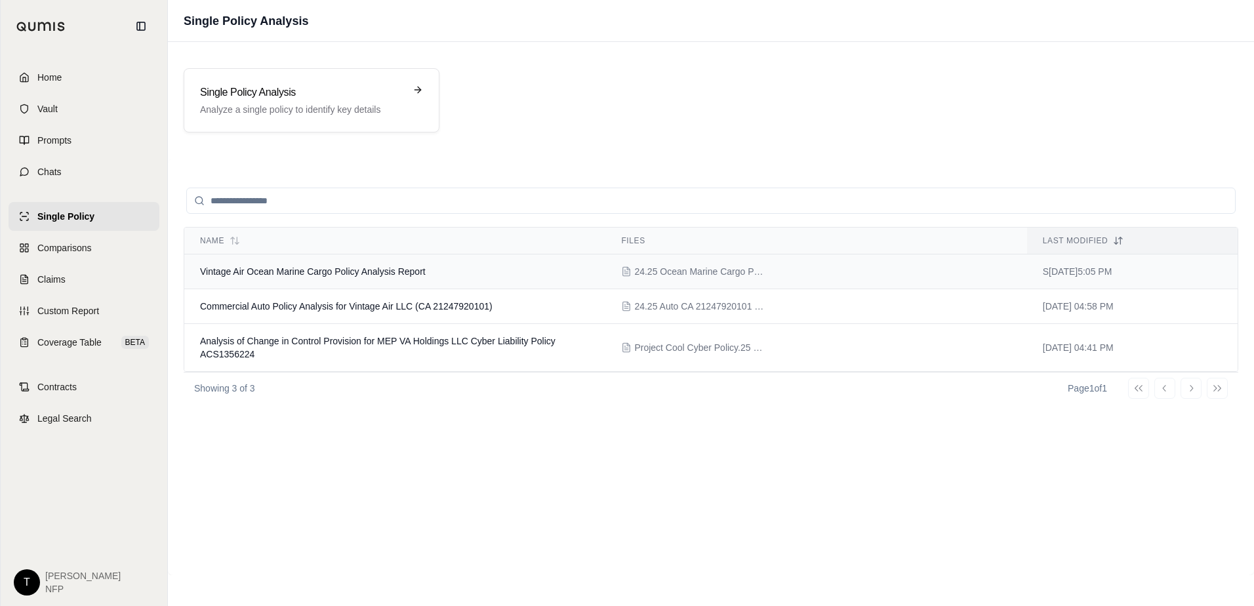
click at [345, 270] on span "Vintage Air Ocean Marine Cargo Policy Analysis Report" at bounding box center [313, 271] width 226 height 10
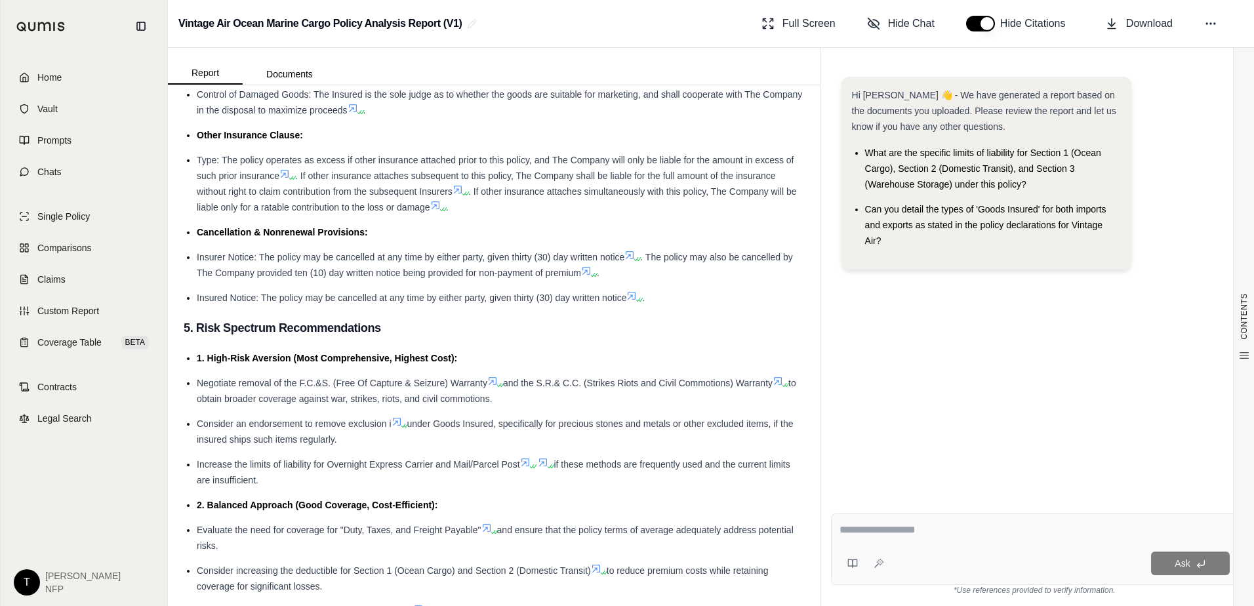
scroll to position [2624, 0]
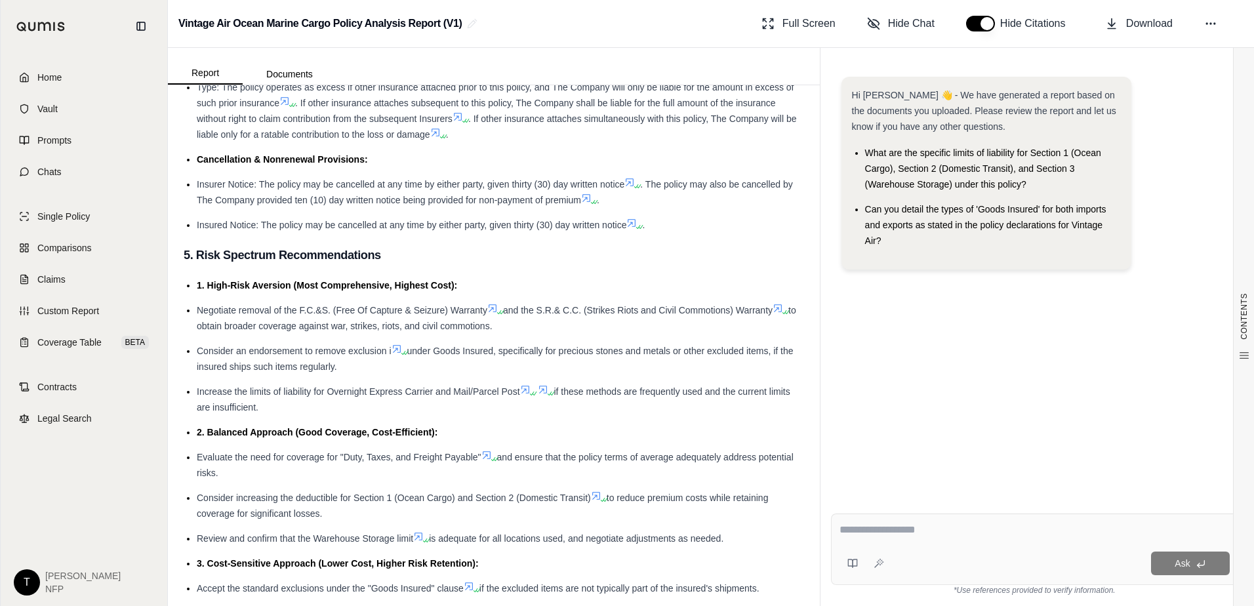
click at [870, 531] on textarea at bounding box center [1035, 530] width 390 height 16
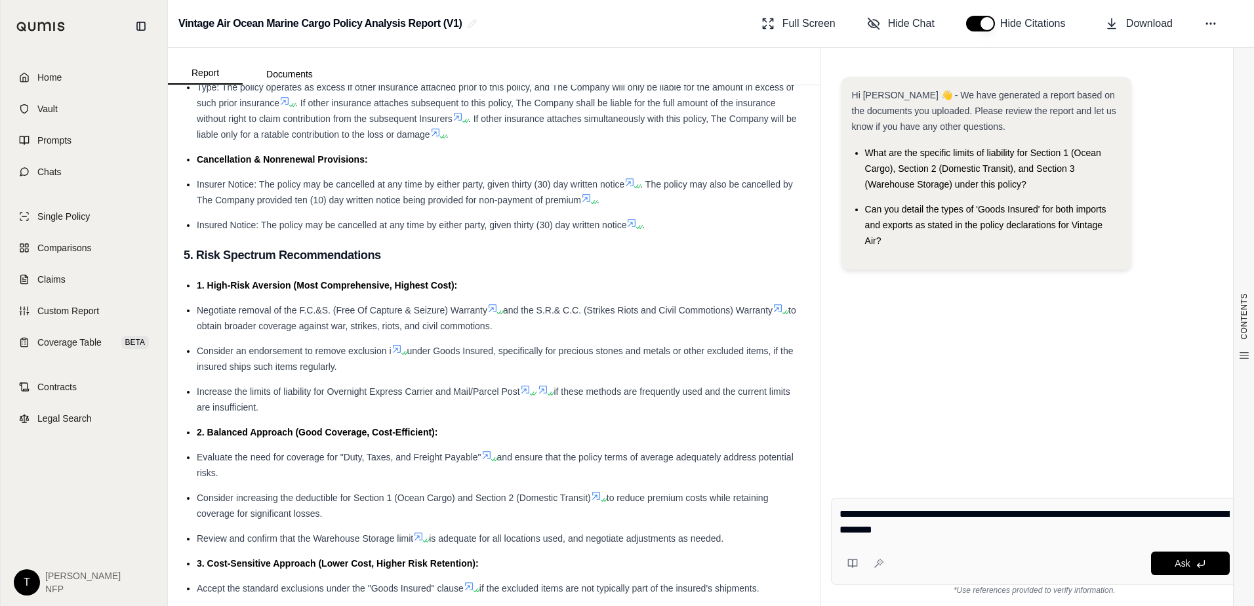
type textarea "**********"
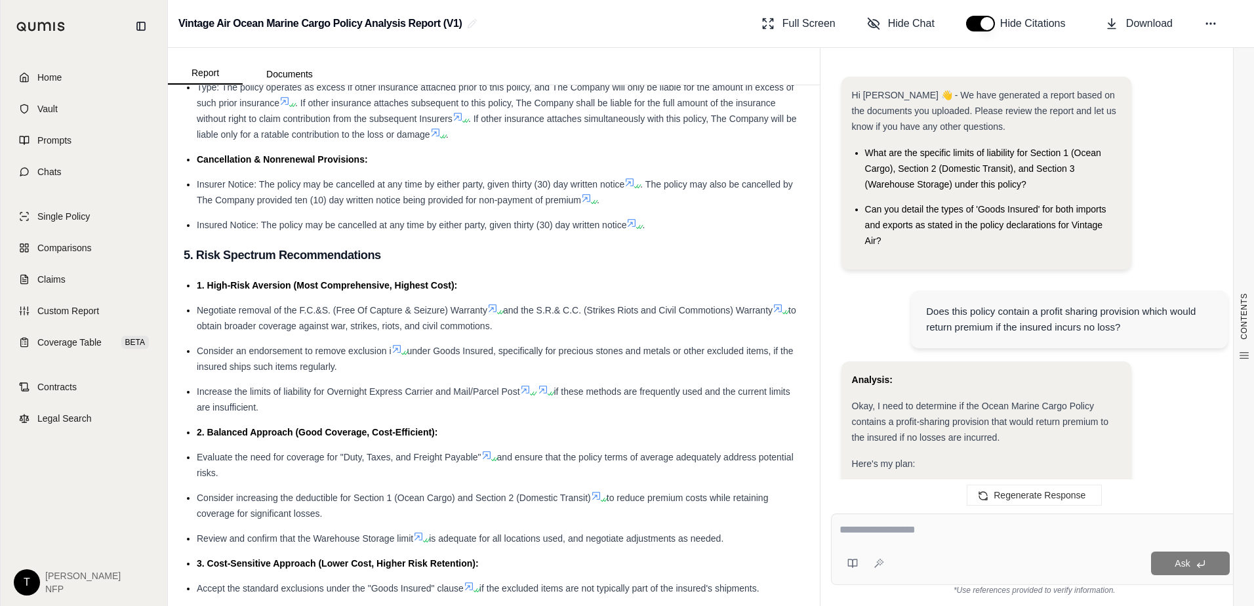
scroll to position [1247, 0]
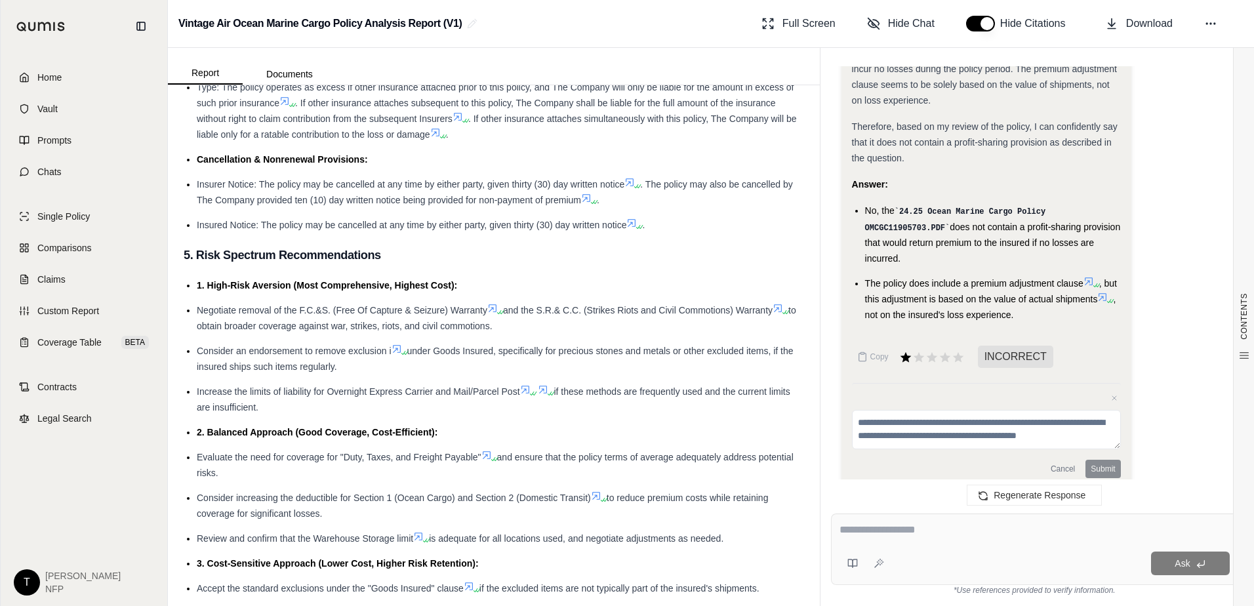
click at [882, 530] on textarea at bounding box center [1035, 530] width 390 height 16
type textarea "**********"
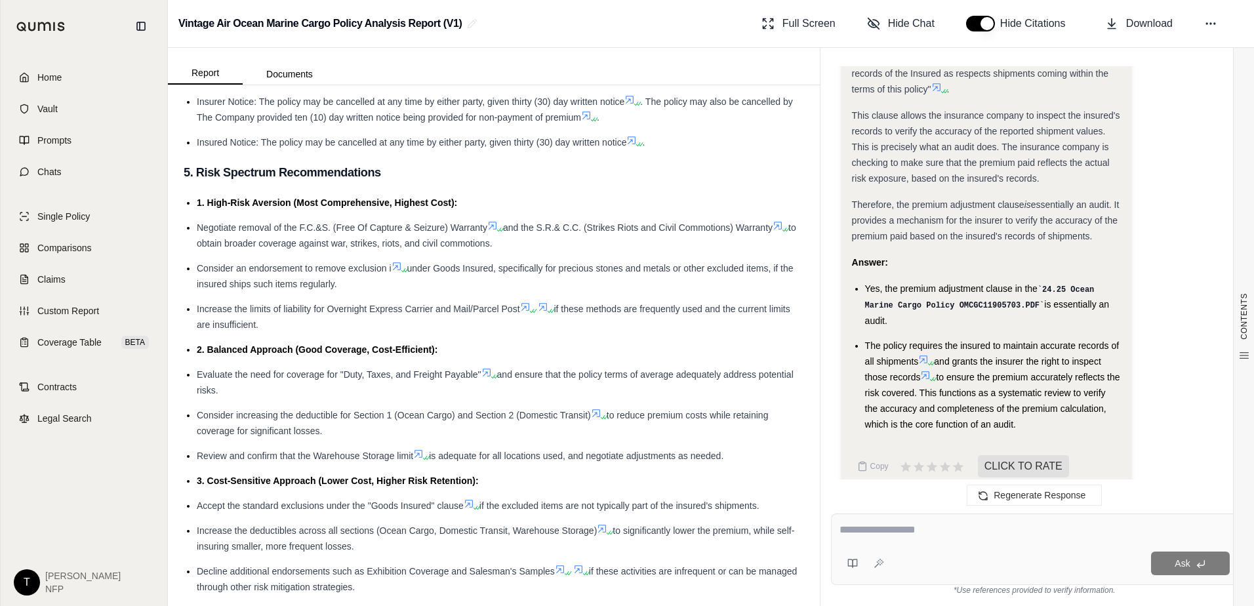
scroll to position [2821, 0]
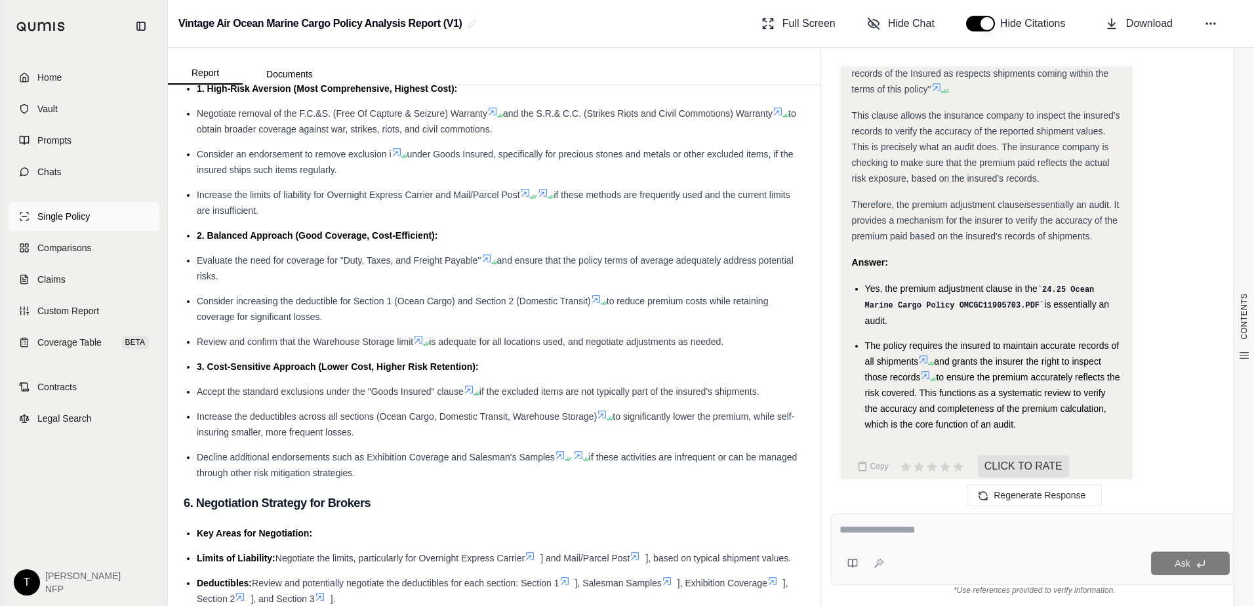
click at [58, 215] on span "Single Policy" at bounding box center [63, 216] width 52 height 13
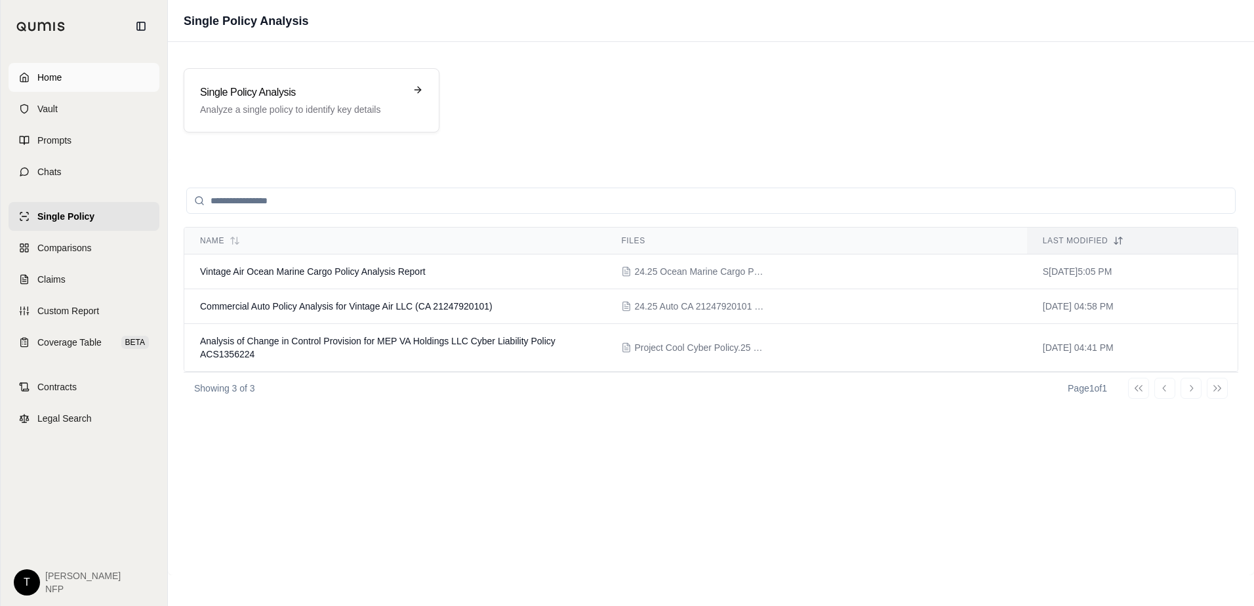
click at [46, 72] on span "Home" at bounding box center [49, 77] width 24 height 13
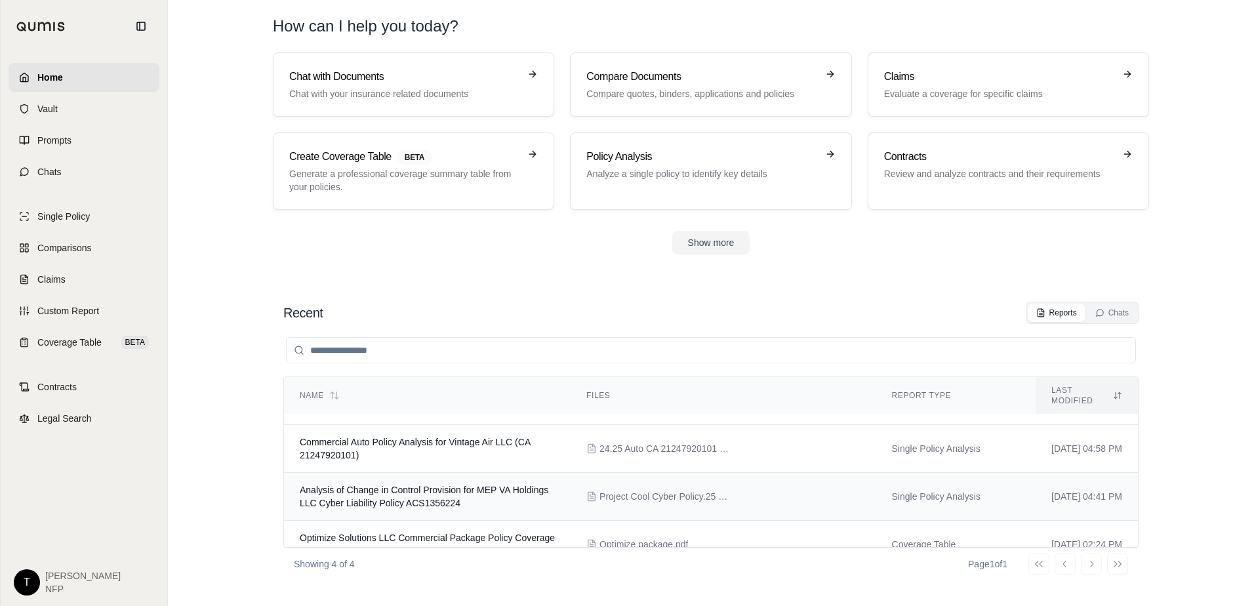
scroll to position [35, 0]
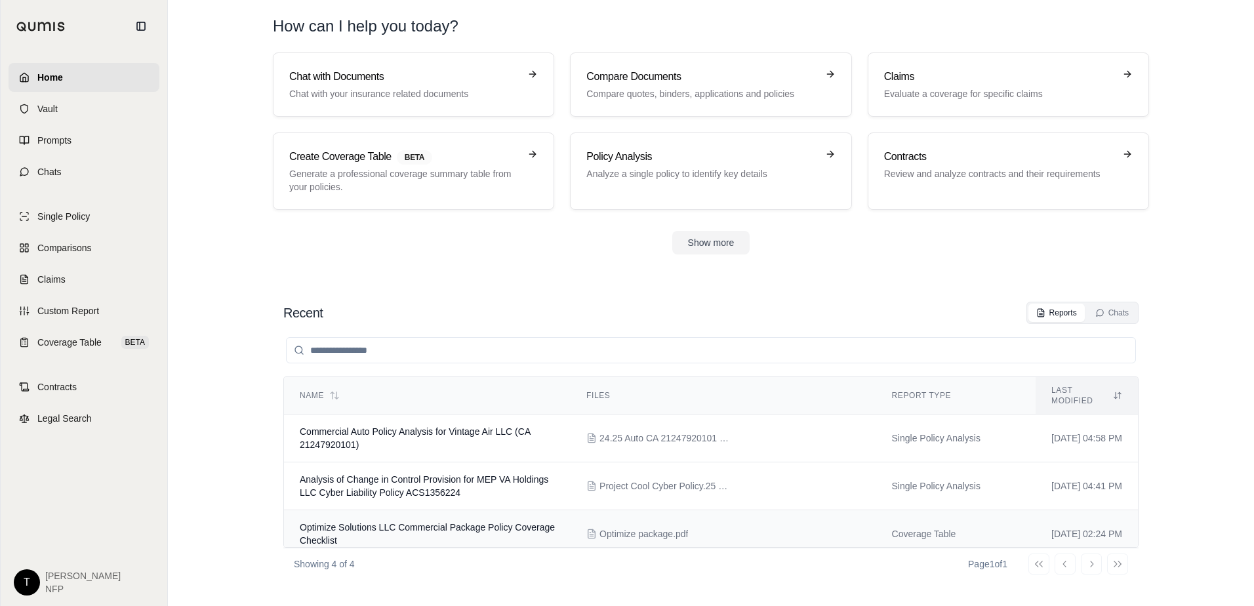
click at [432, 522] on span "Optimize Solutions LLC Commercial Package Policy Coverage Checklist" at bounding box center [427, 534] width 255 height 24
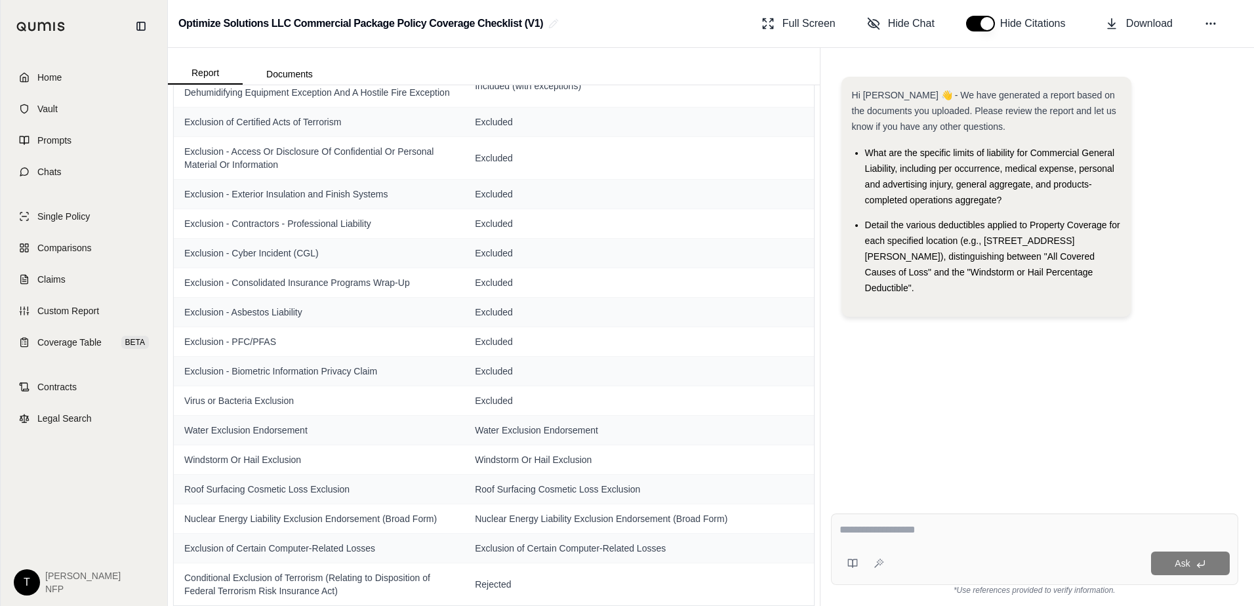
scroll to position [2268, 0]
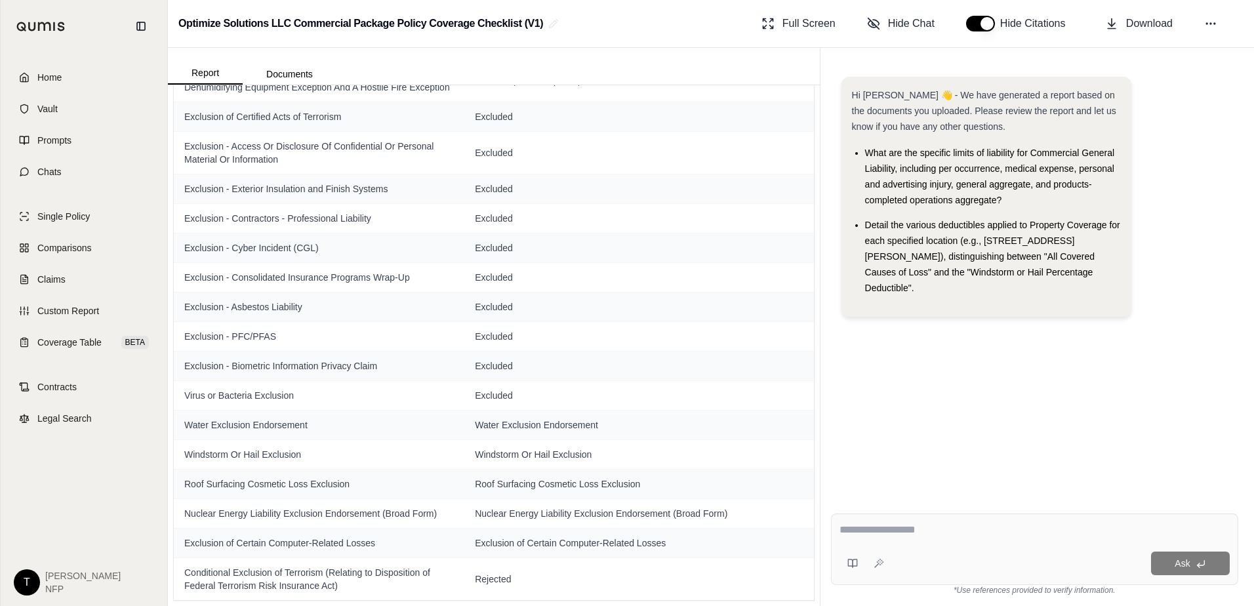
click at [901, 529] on textarea at bounding box center [1035, 530] width 390 height 16
type textarea "**********"
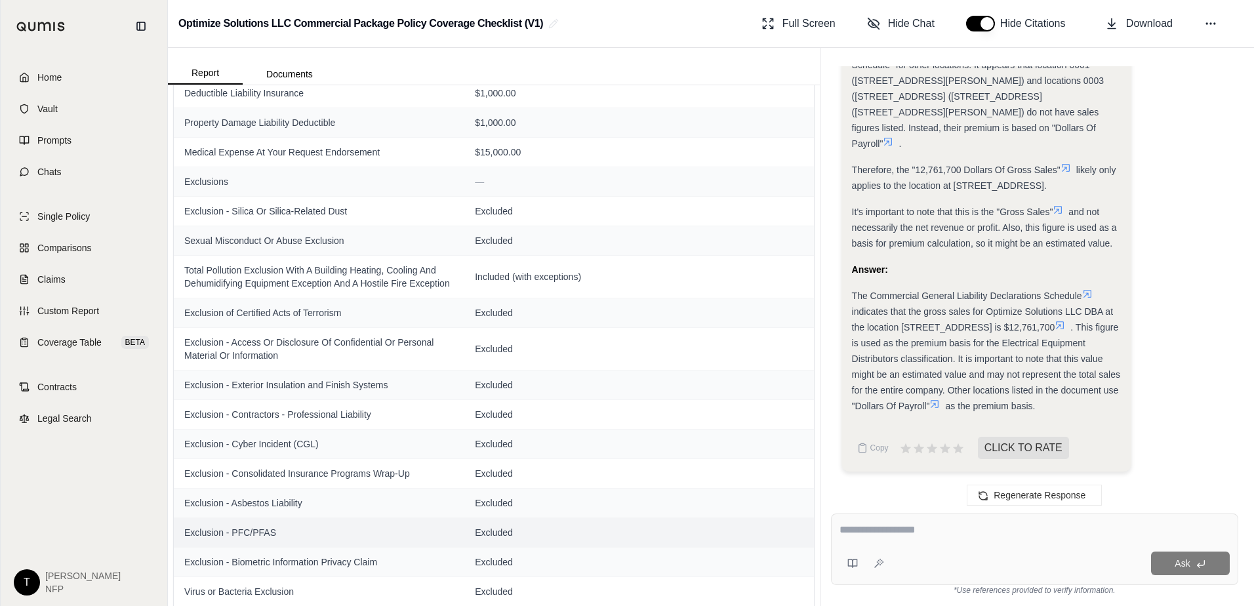
scroll to position [2071, 0]
click at [863, 523] on textarea at bounding box center [1035, 530] width 390 height 16
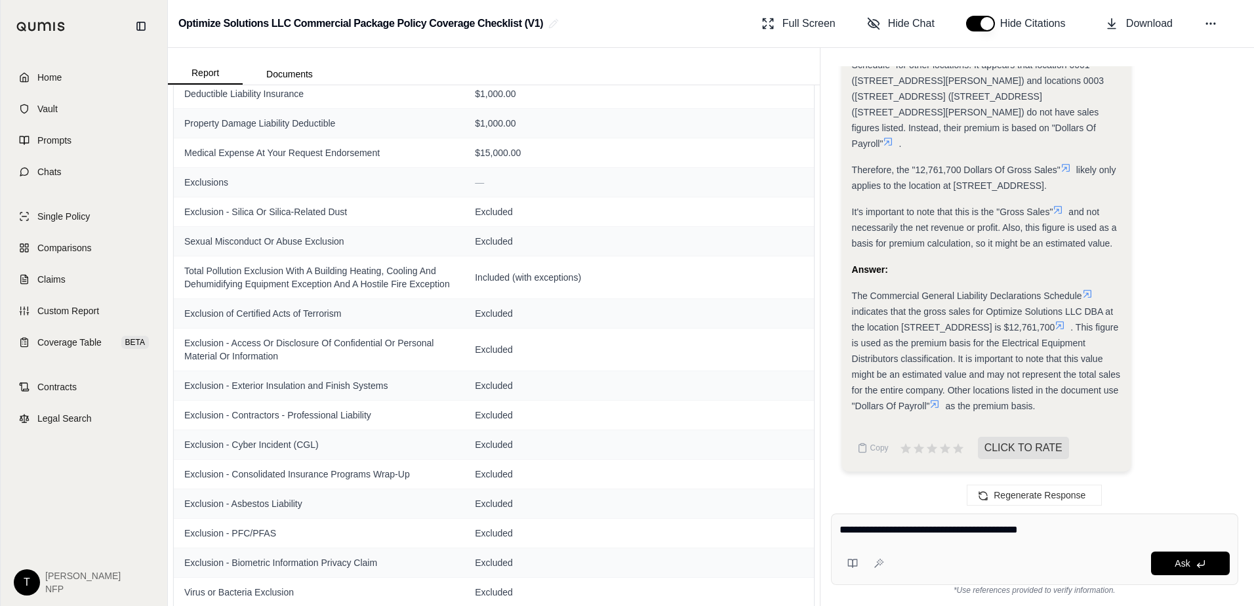
type textarea "**********"
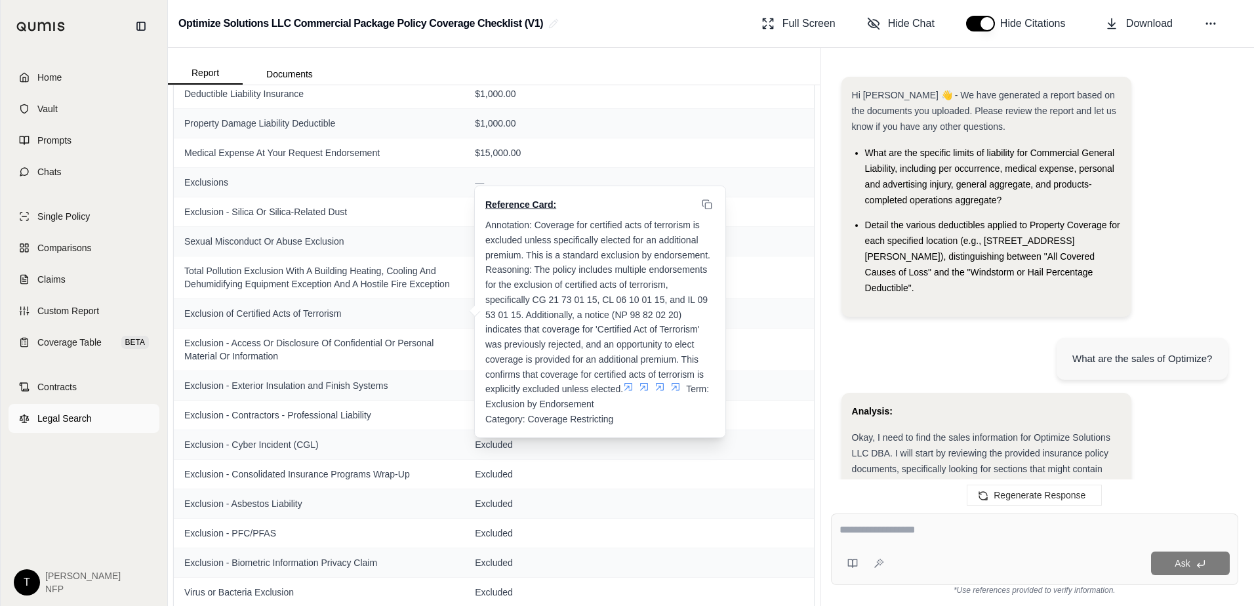
scroll to position [2511, 0]
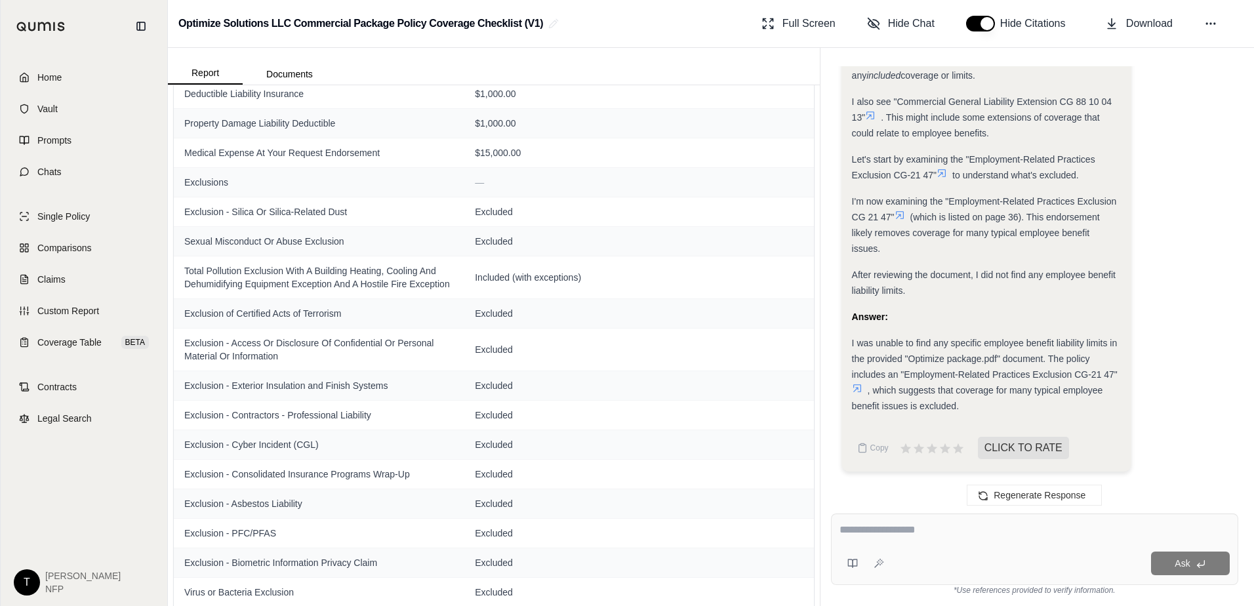
click at [887, 532] on textarea at bounding box center [1035, 530] width 390 height 16
type textarea "**********"
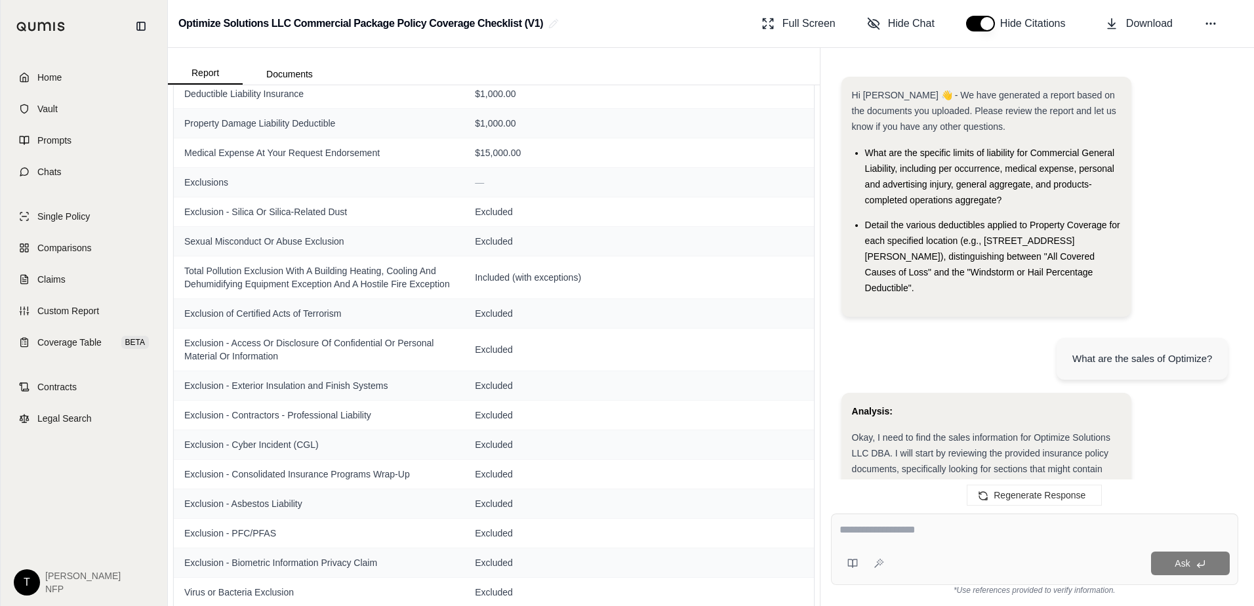
scroll to position [3898, 0]
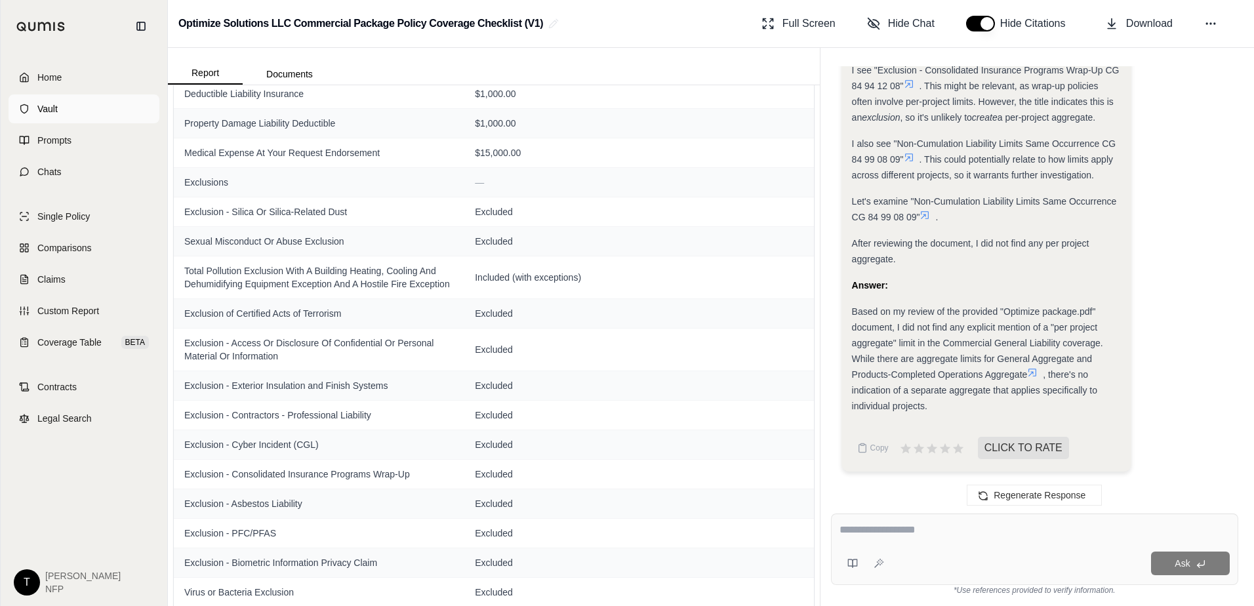
click at [58, 108] on link "Vault" at bounding box center [84, 108] width 151 height 29
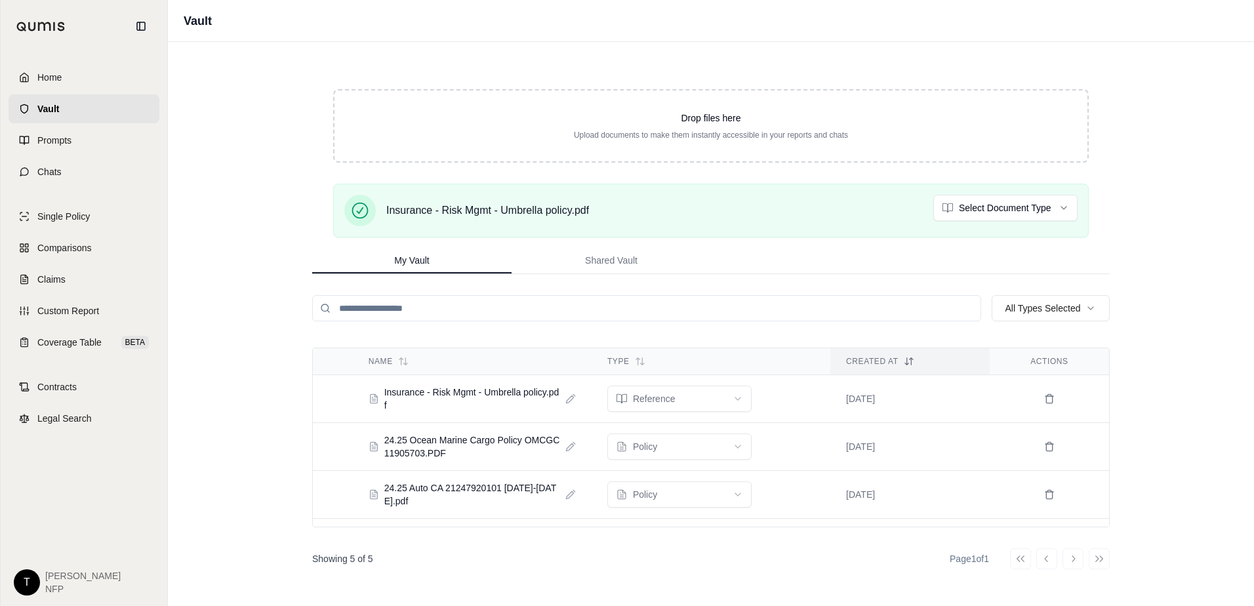
click at [568, 495] on icon at bounding box center [570, 494] width 10 height 10
type input "*"
type input "**********"
click at [79, 213] on span "Single Policy" at bounding box center [63, 216] width 52 height 13
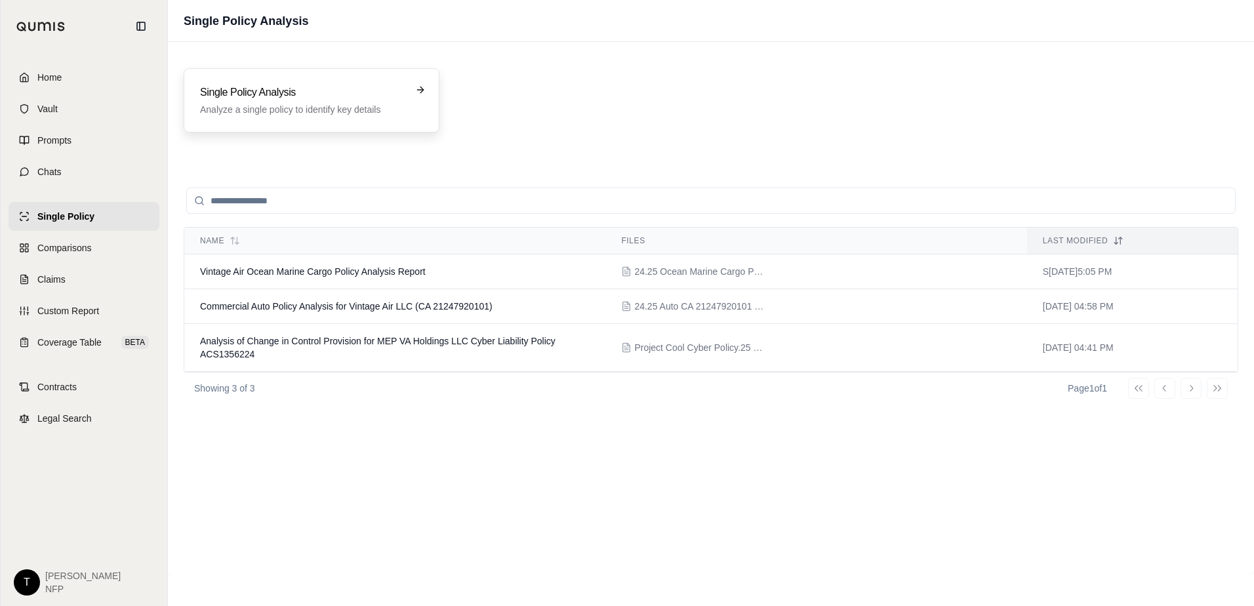
click at [284, 88] on h3 "Single Policy Analysis" at bounding box center [302, 93] width 205 height 16
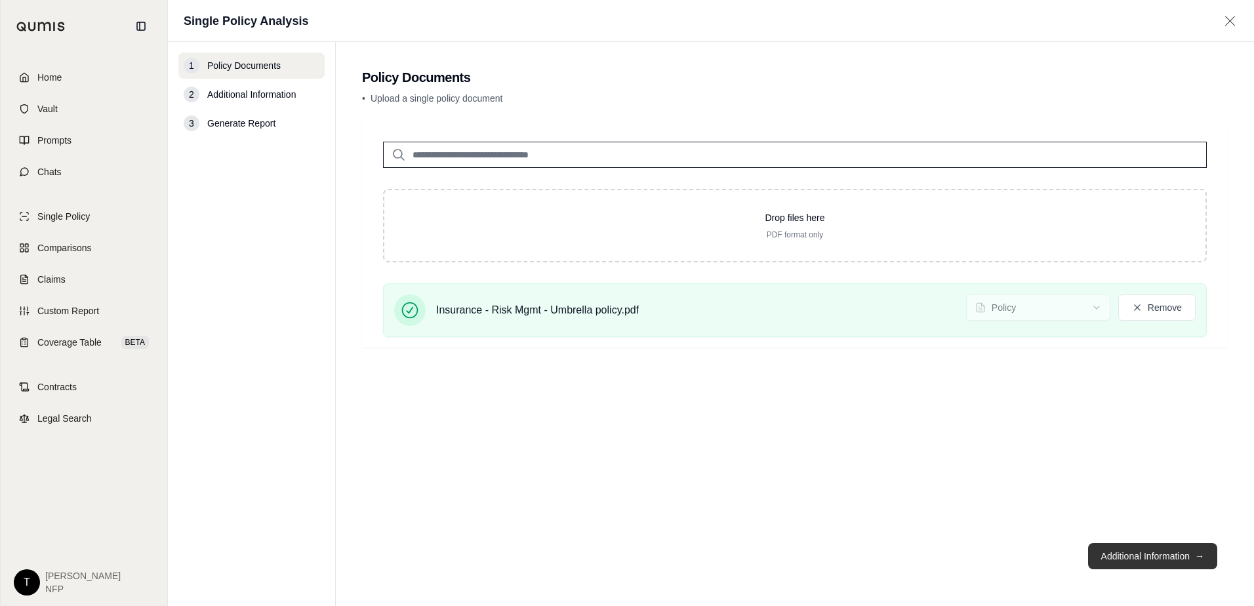
click at [1158, 562] on button "Additional Information →" at bounding box center [1152, 556] width 129 height 26
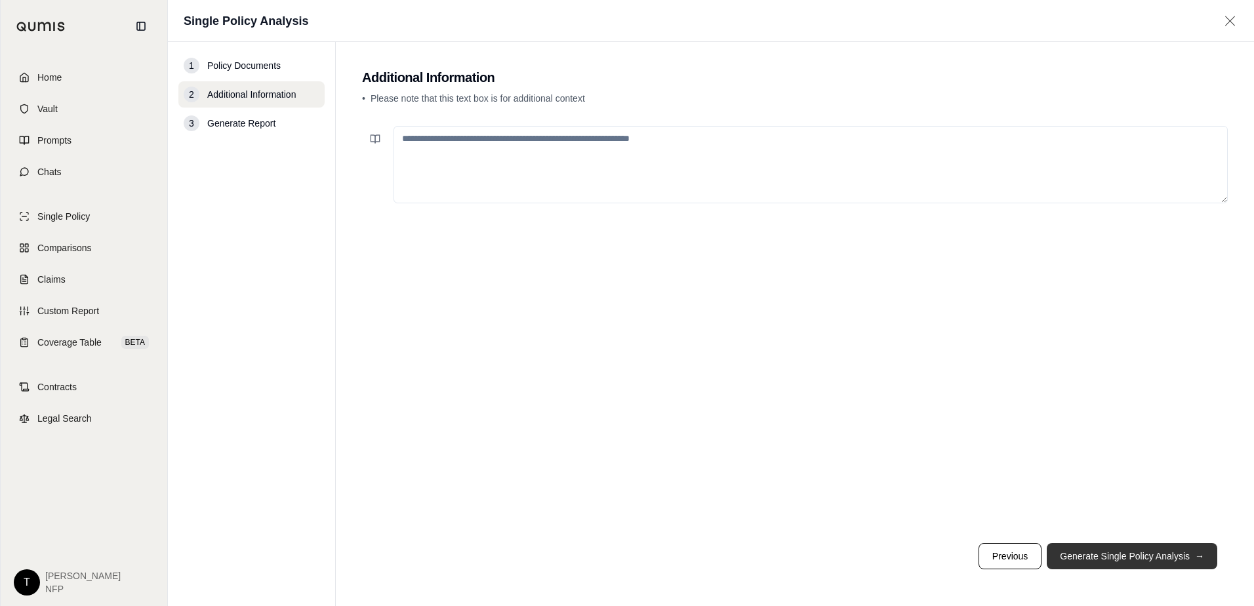
click at [1135, 561] on button "Generate Single Policy Analysis →" at bounding box center [1132, 556] width 171 height 26
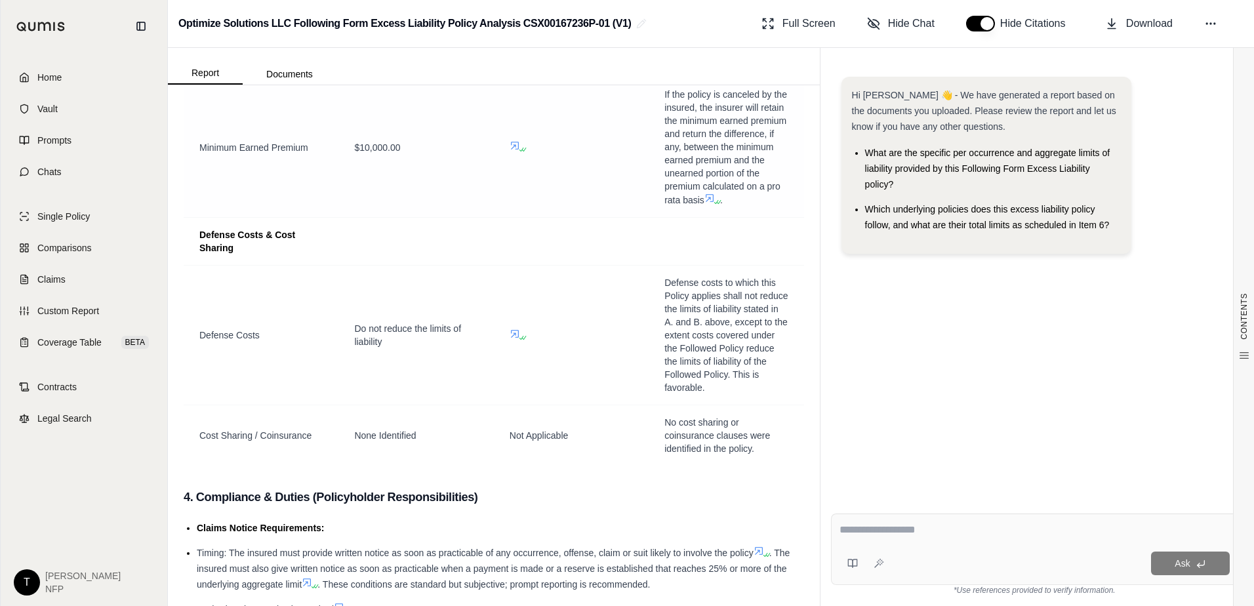
scroll to position [1968, 0]
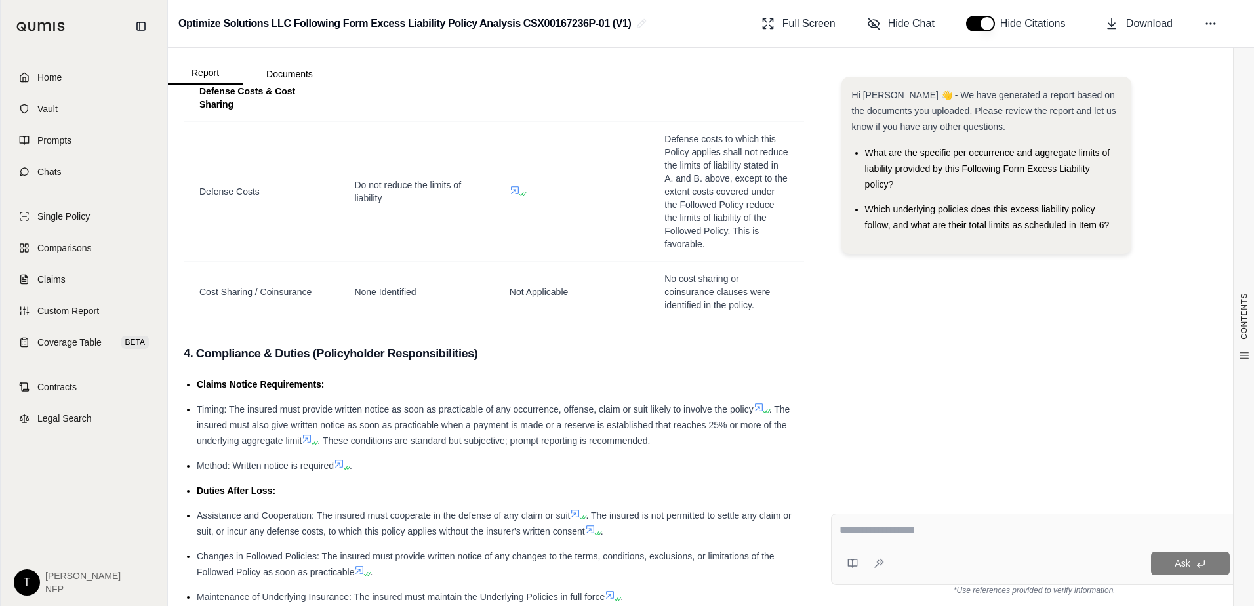
click at [928, 523] on textarea at bounding box center [1035, 530] width 390 height 16
type textarea "**********"
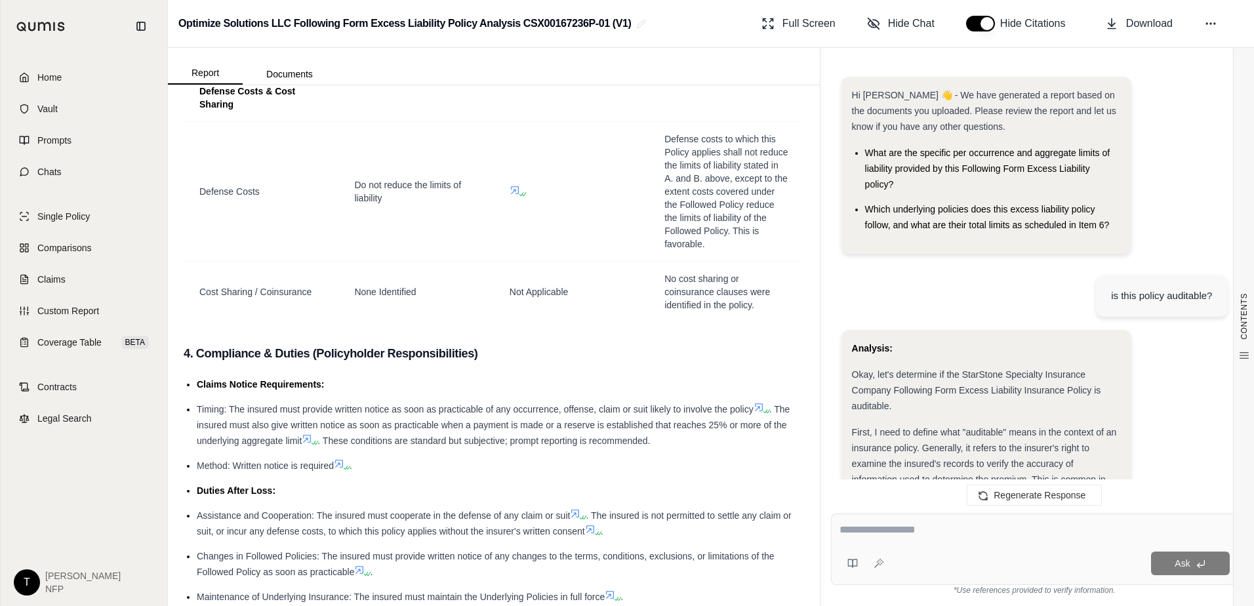
scroll to position [1082, 0]
